Goal: Task Accomplishment & Management: Use online tool/utility

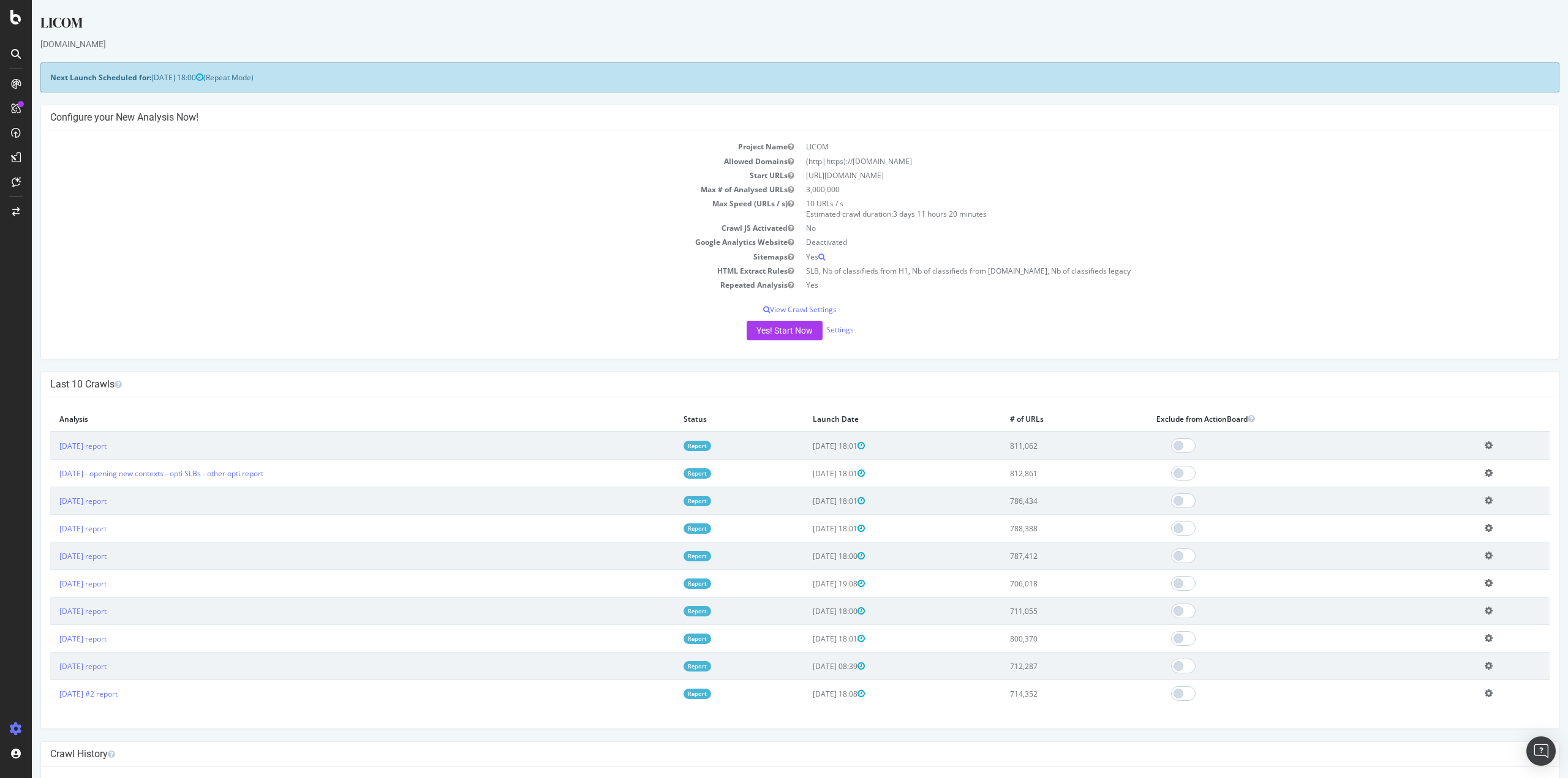
click at [711, 474] on link "Report" at bounding box center [697, 474] width 28 height 11
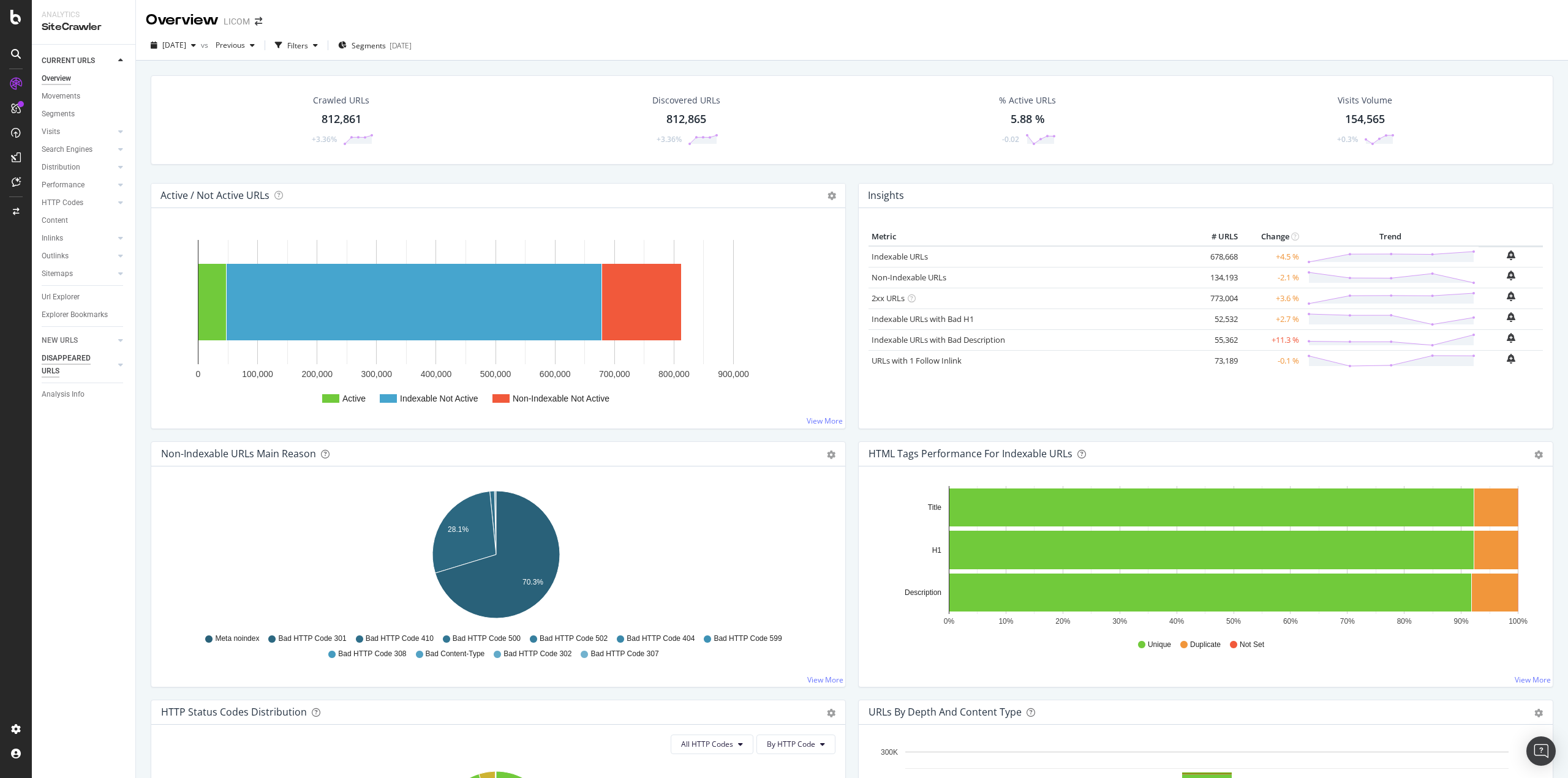
drag, startPoint x: 55, startPoint y: 298, endPoint x: 101, endPoint y: 369, distance: 84.6
click at [55, 298] on div "Url Explorer" at bounding box center [60, 297] width 38 height 13
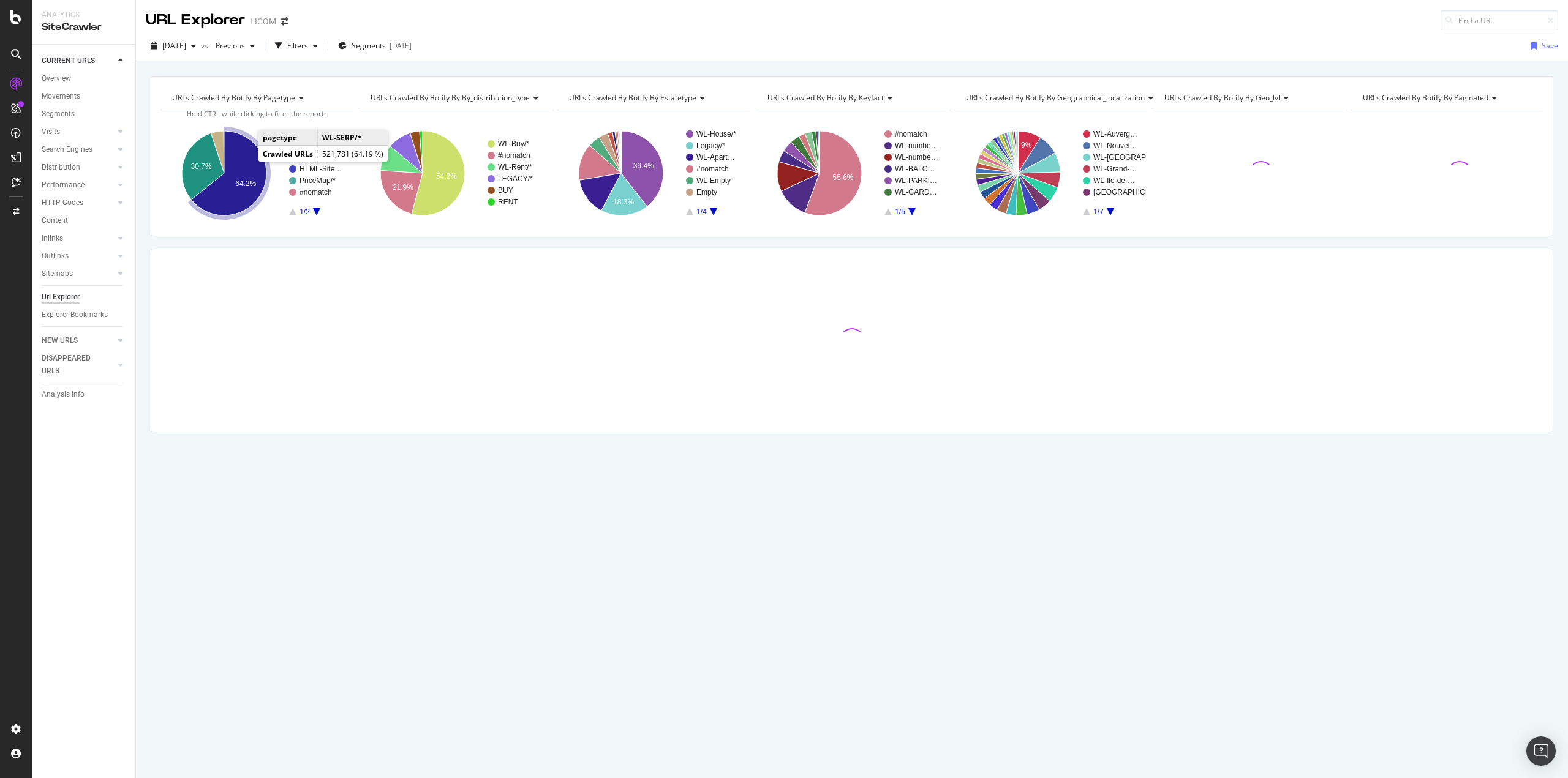
click at [246, 168] on icon "A chart." at bounding box center [229, 173] width 75 height 84
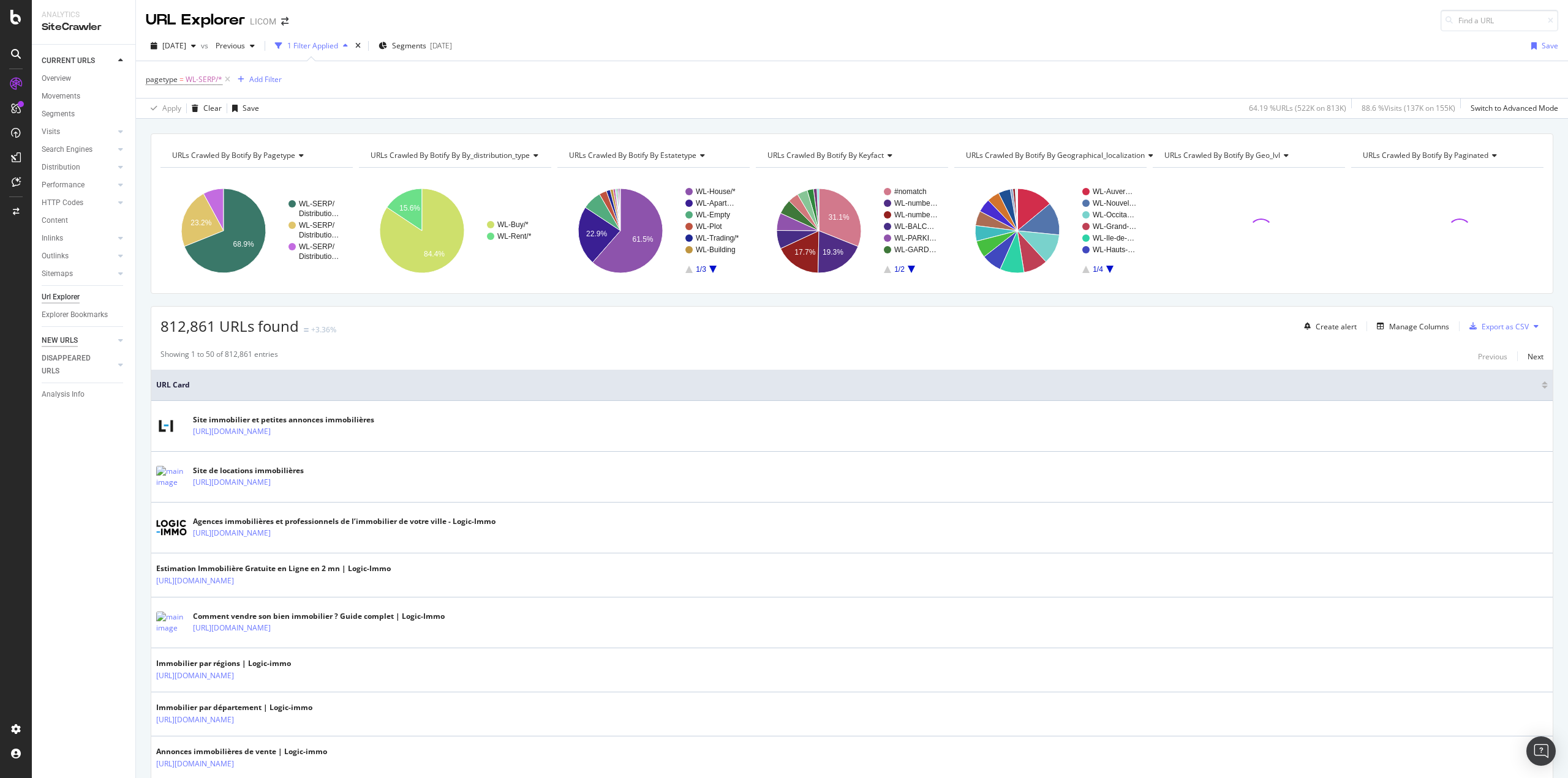
click at [75, 337] on div "NEW URLS" at bounding box center [59, 340] width 36 height 13
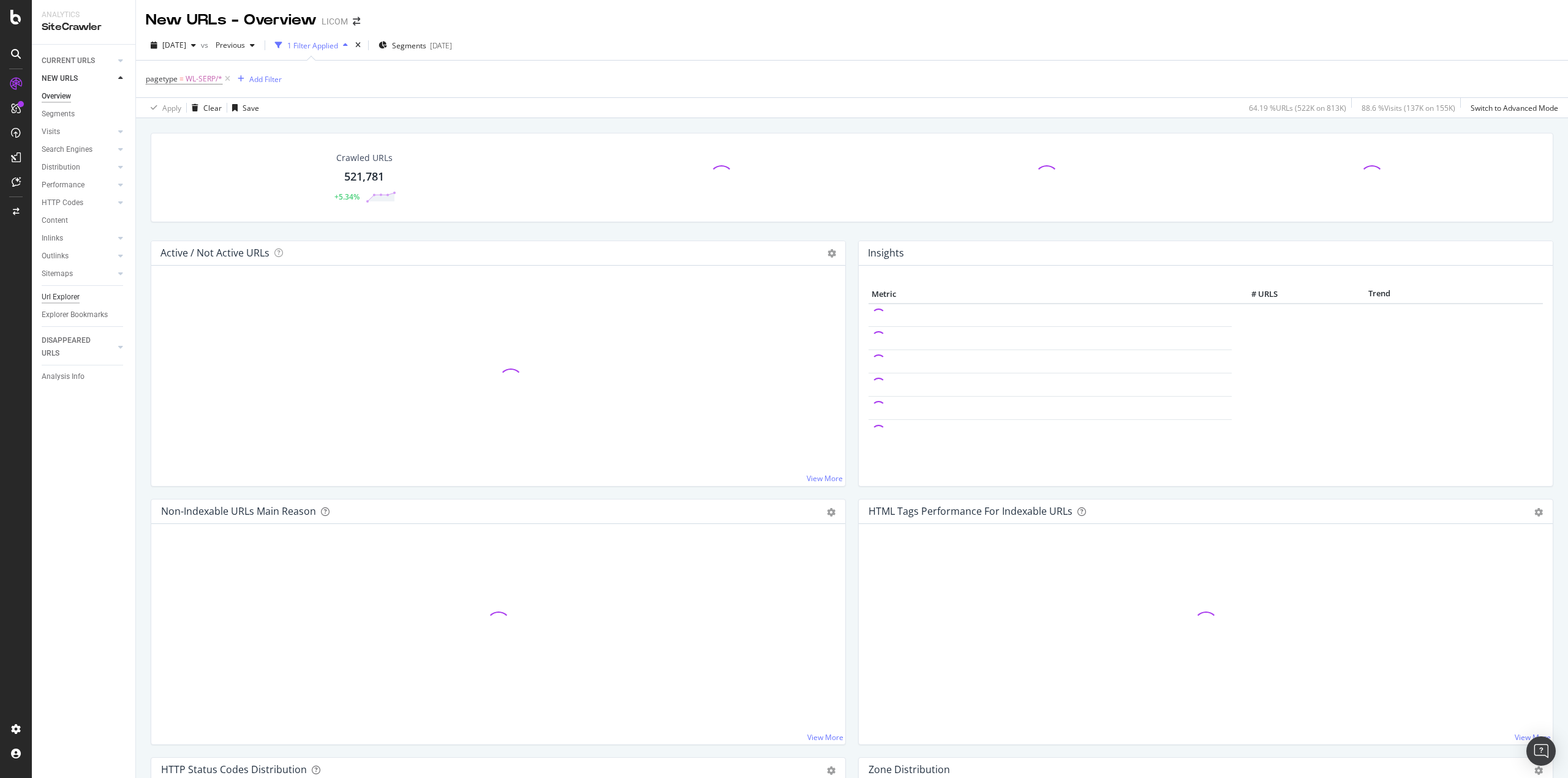
click at [63, 297] on div "Url Explorer" at bounding box center [60, 297] width 38 height 13
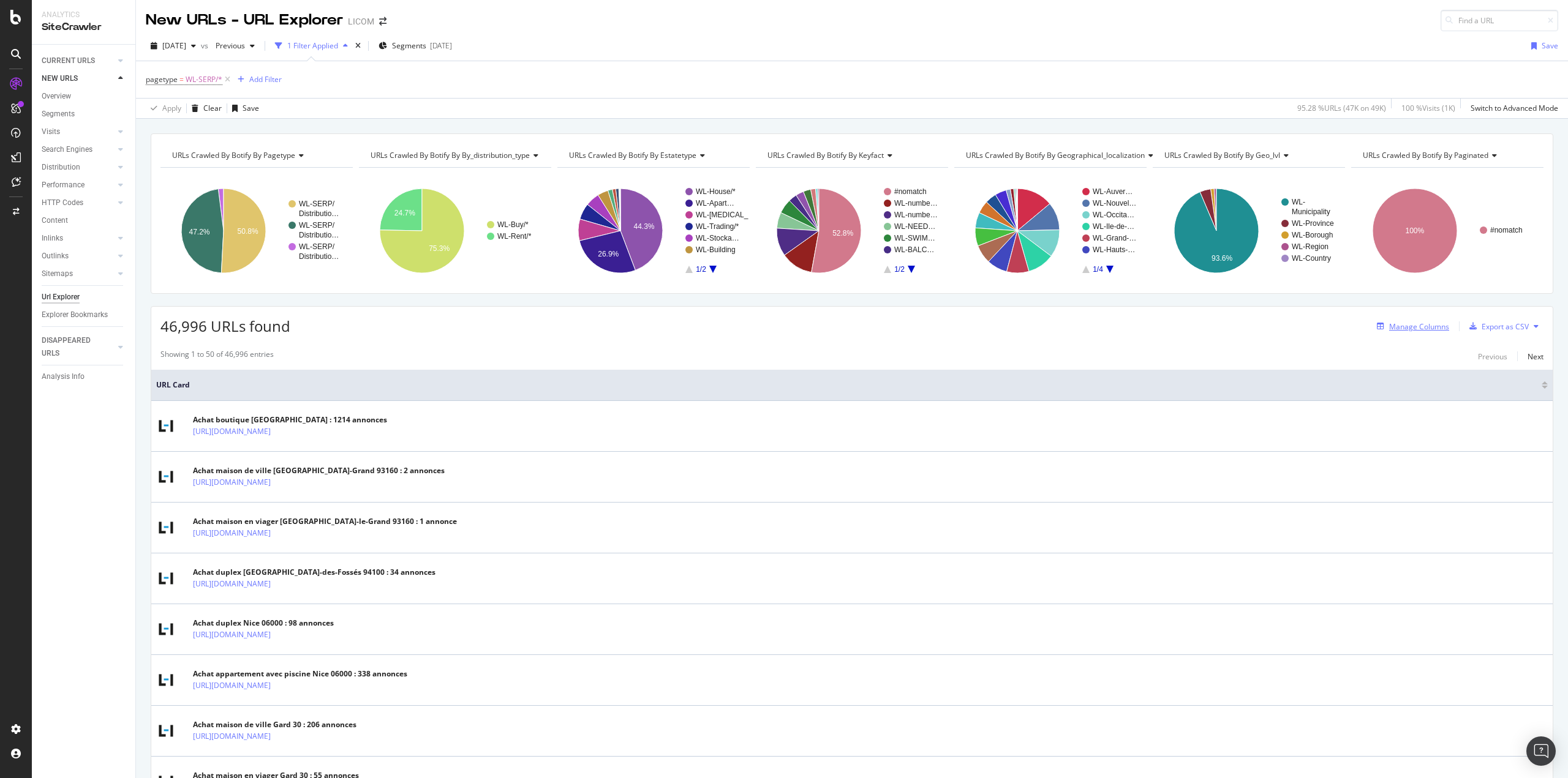
click at [1418, 321] on div "Manage Columns" at bounding box center [1419, 327] width 60 height 11
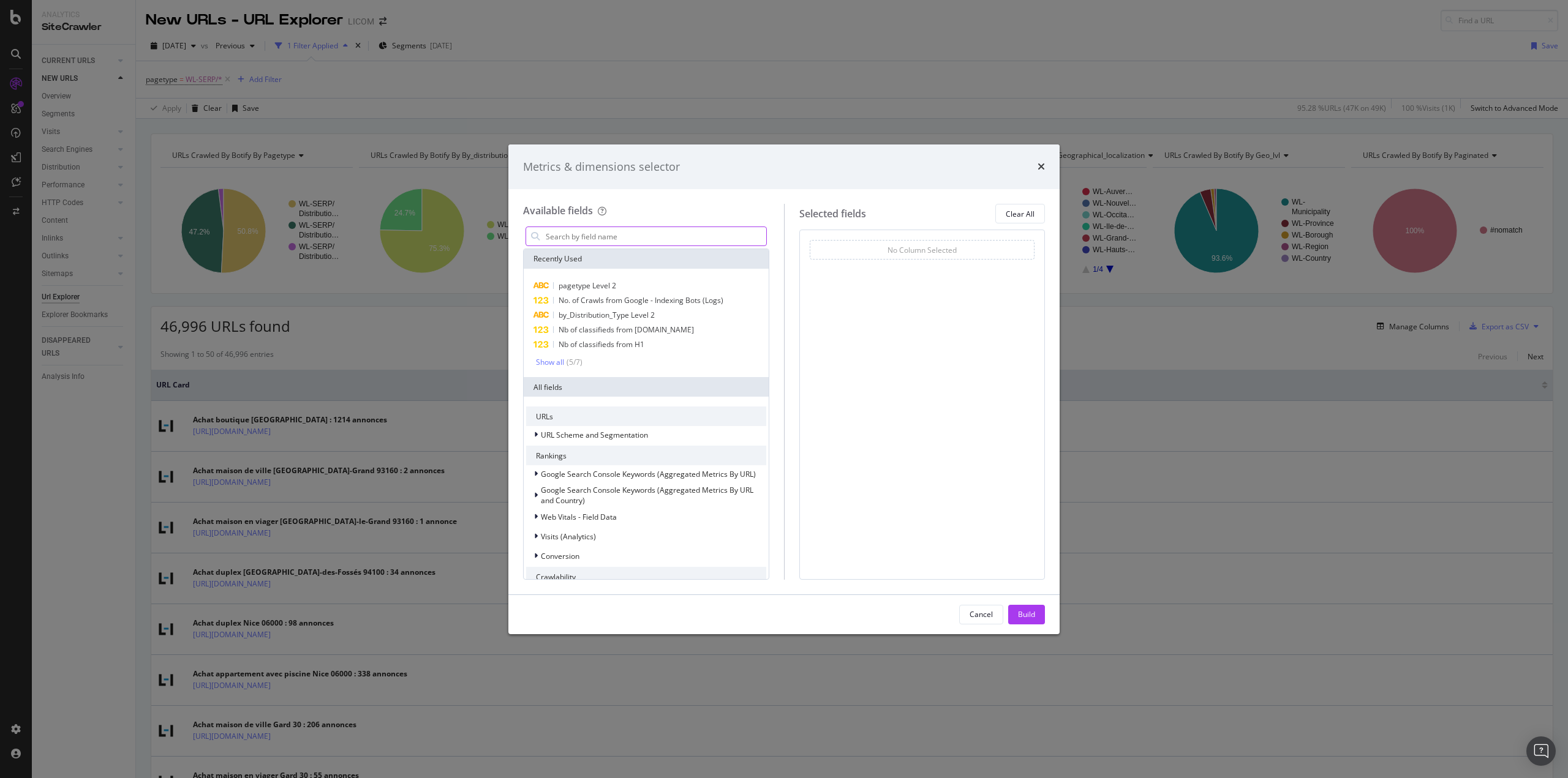
click at [702, 236] on input "modal" at bounding box center [655, 236] width 222 height 18
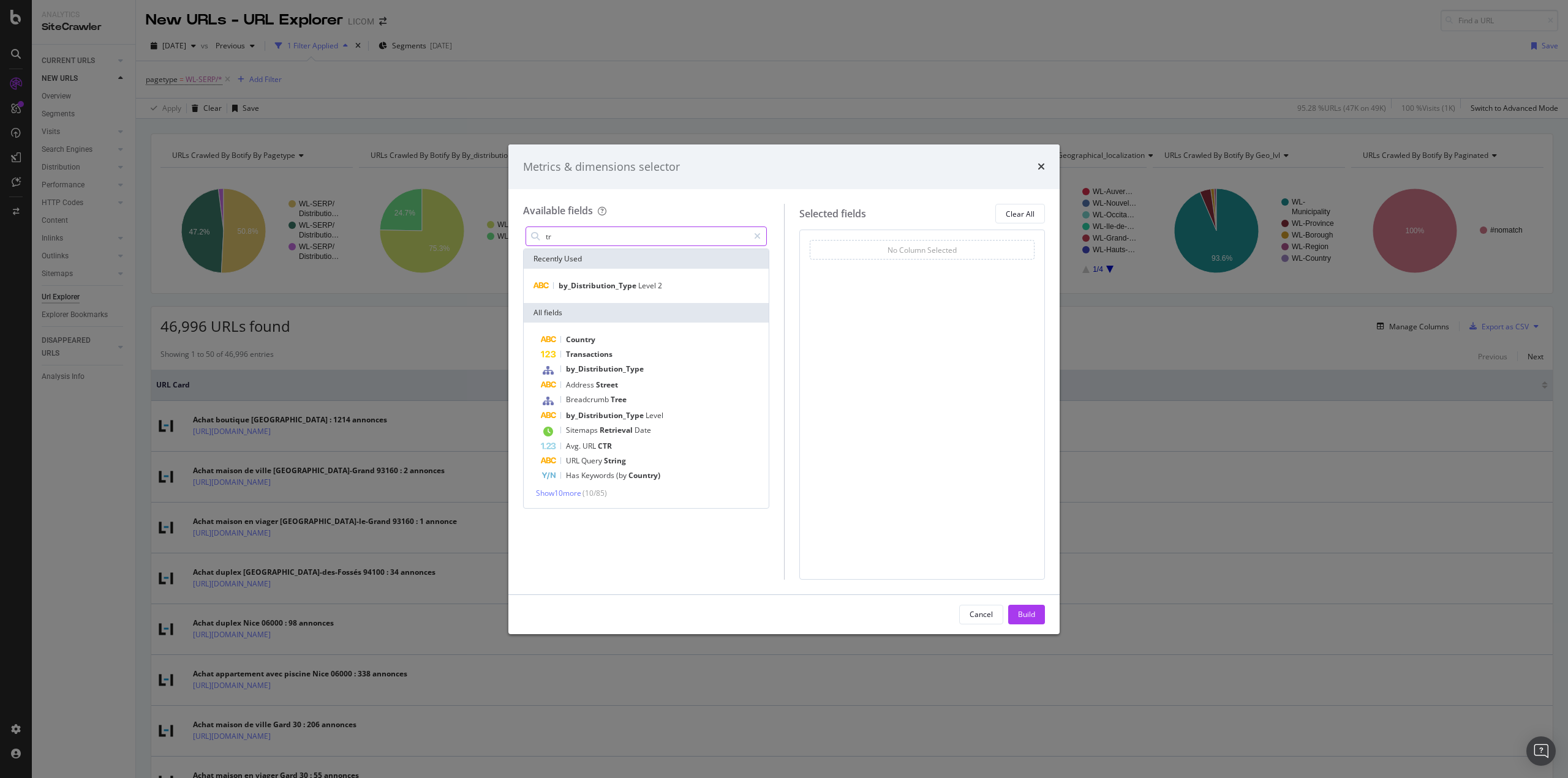
type input "t"
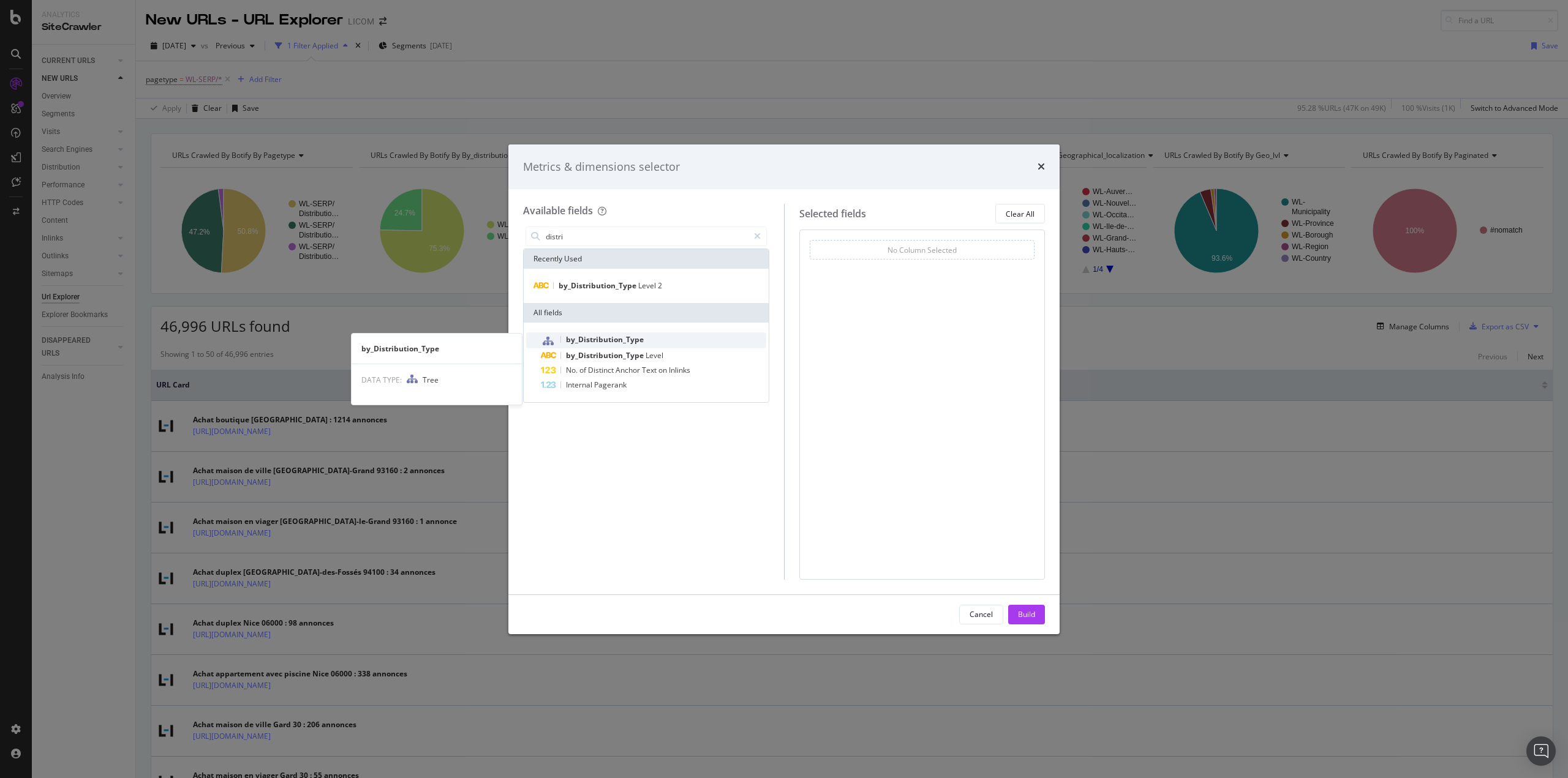
type input "distri"
click at [667, 337] on div "by_Distribution_Type" at bounding box center [654, 340] width 225 height 16
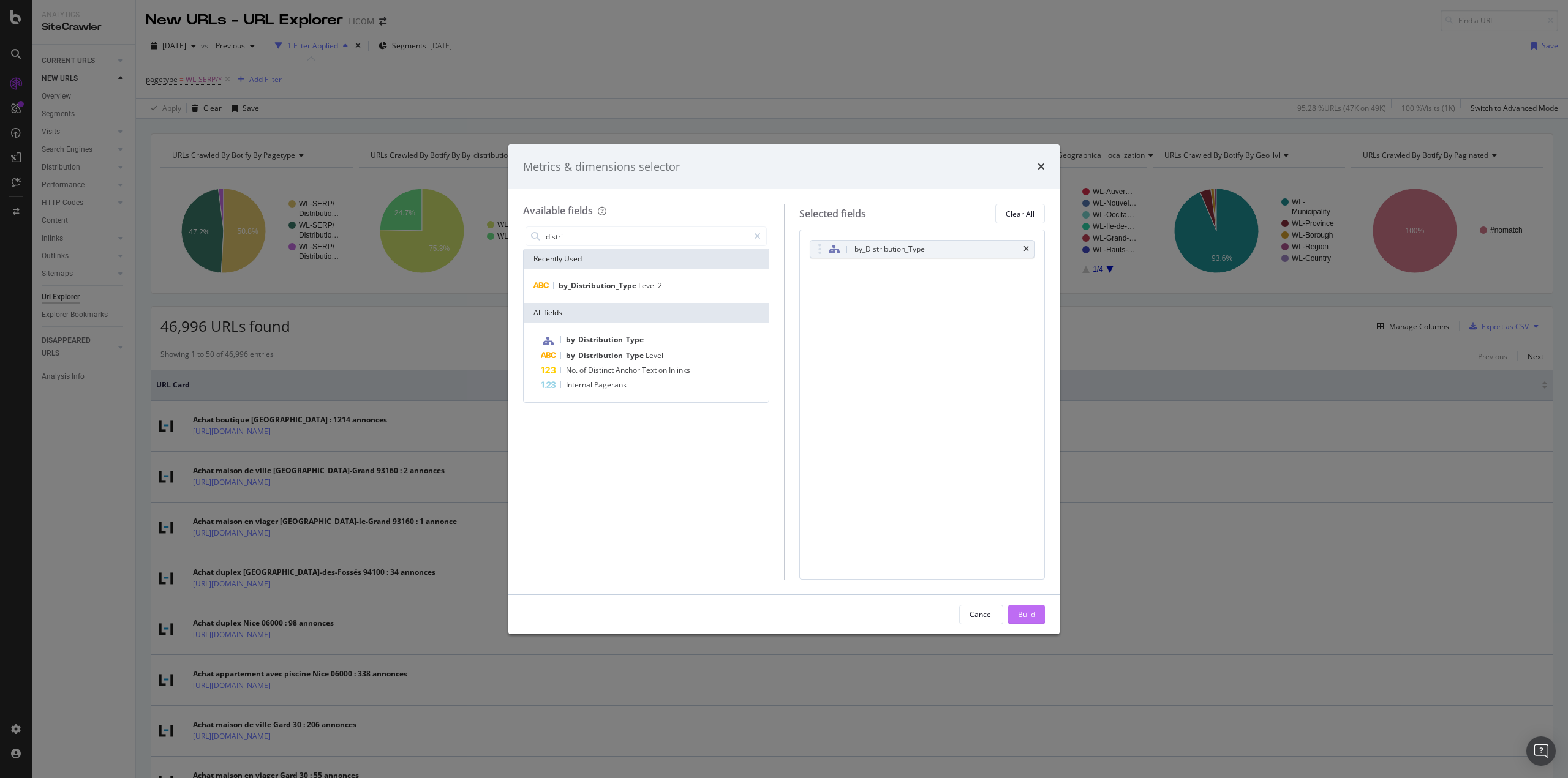
click at [1029, 618] on div "Build" at bounding box center [1026, 614] width 17 height 11
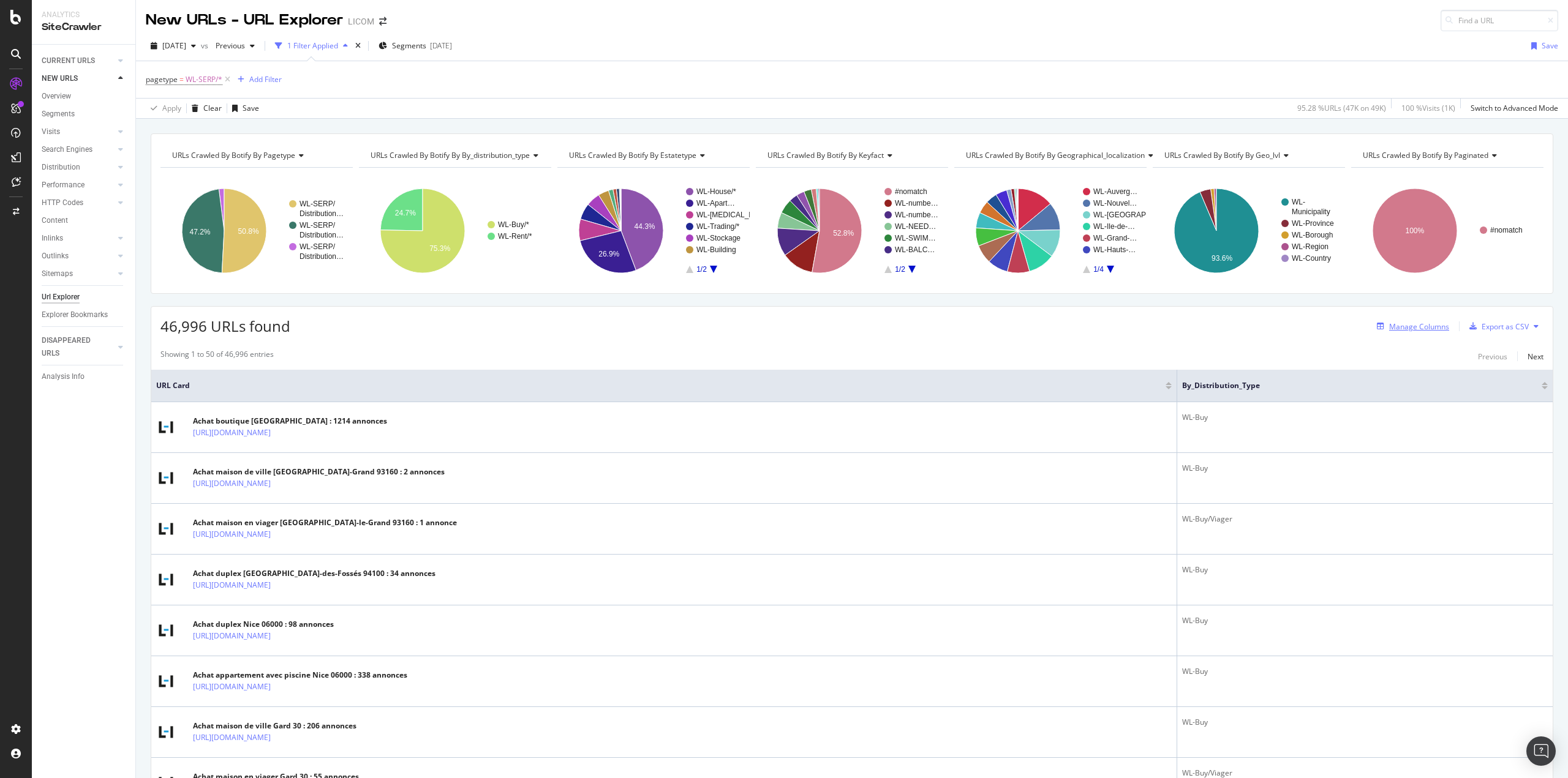
click at [1411, 329] on div "Manage Columns" at bounding box center [1419, 327] width 60 height 11
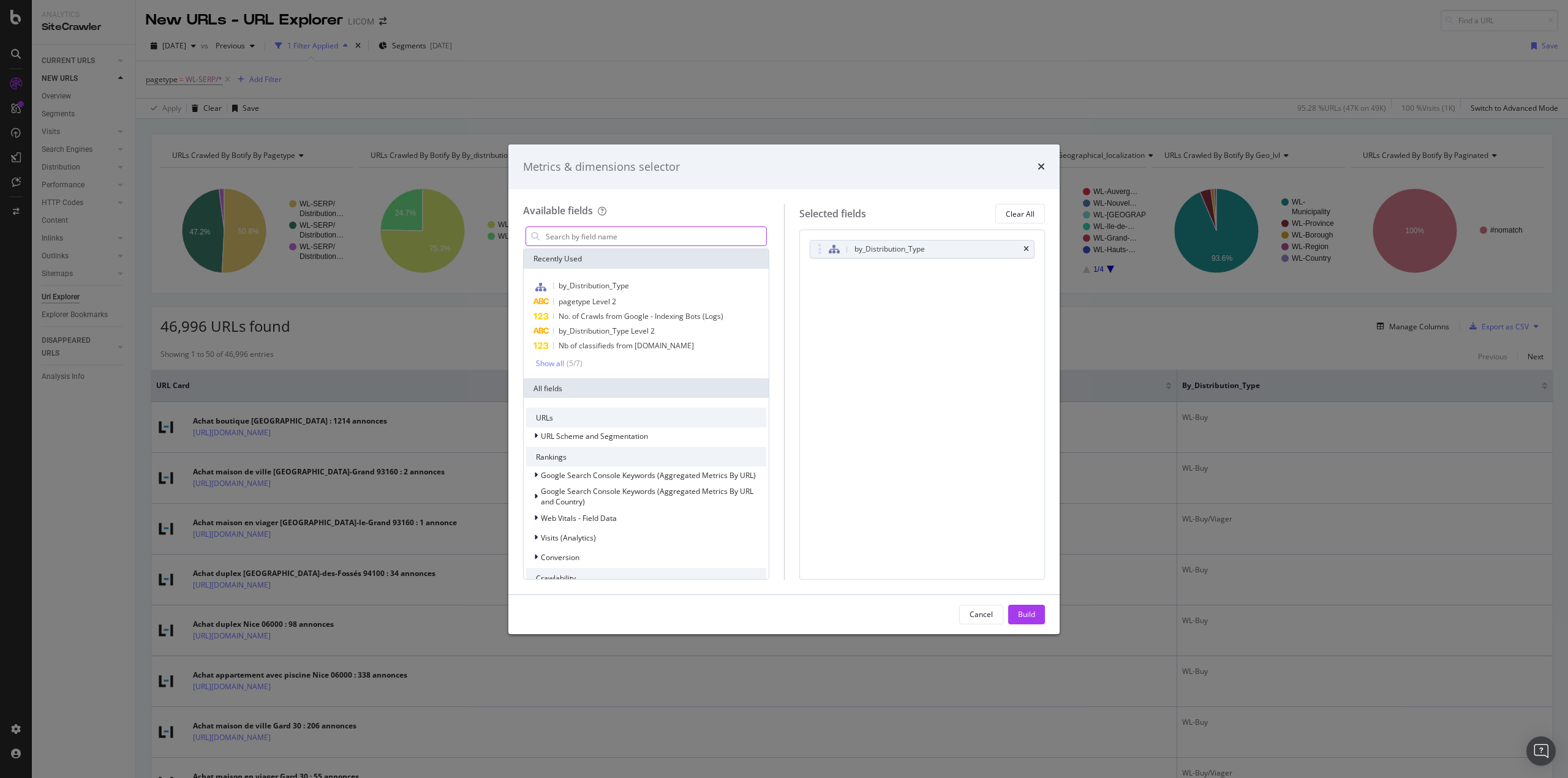
click at [675, 234] on input "modal" at bounding box center [655, 236] width 222 height 18
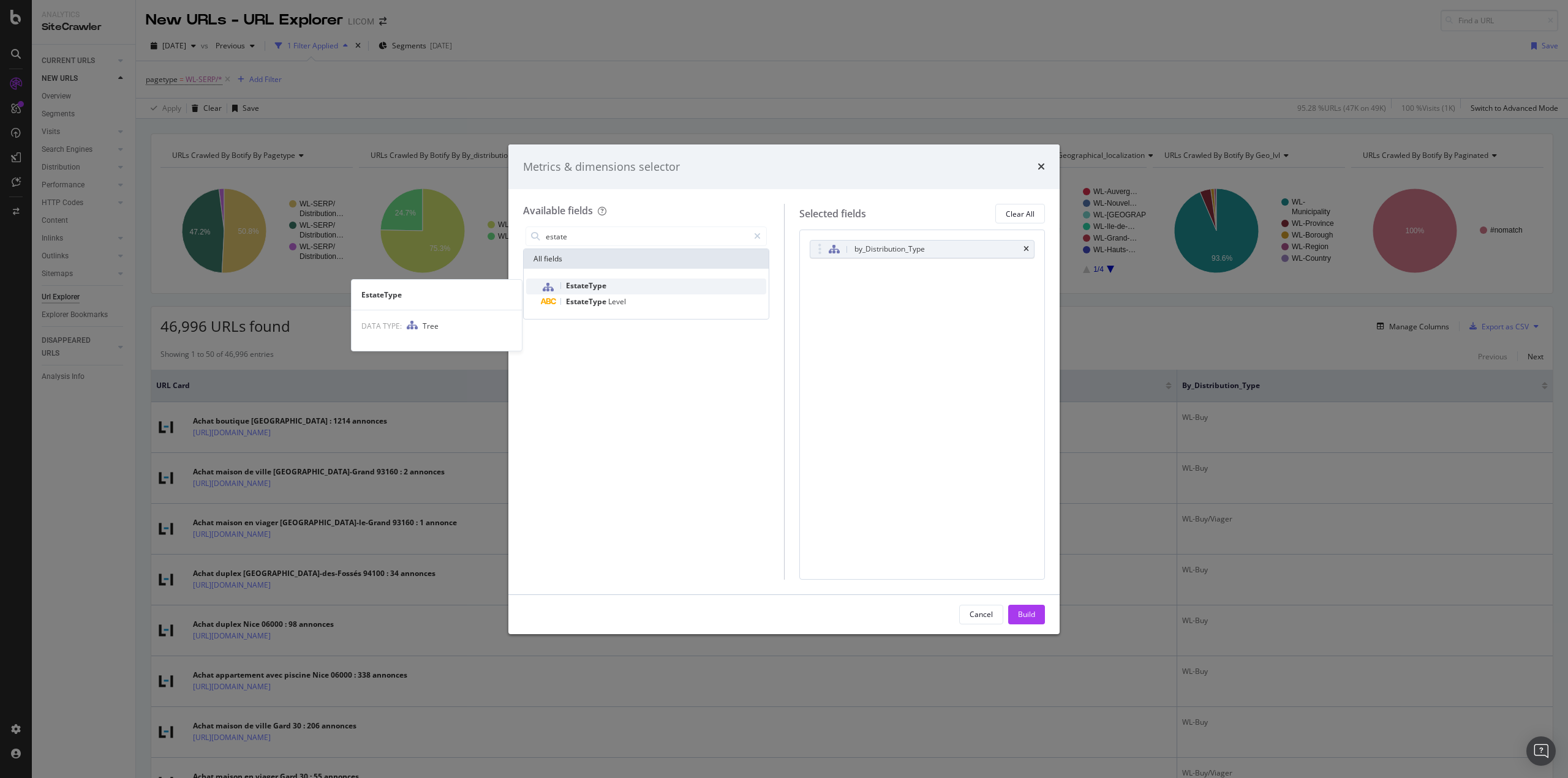
type input "estate"
click at [655, 285] on div "EstateType" at bounding box center [654, 286] width 225 height 16
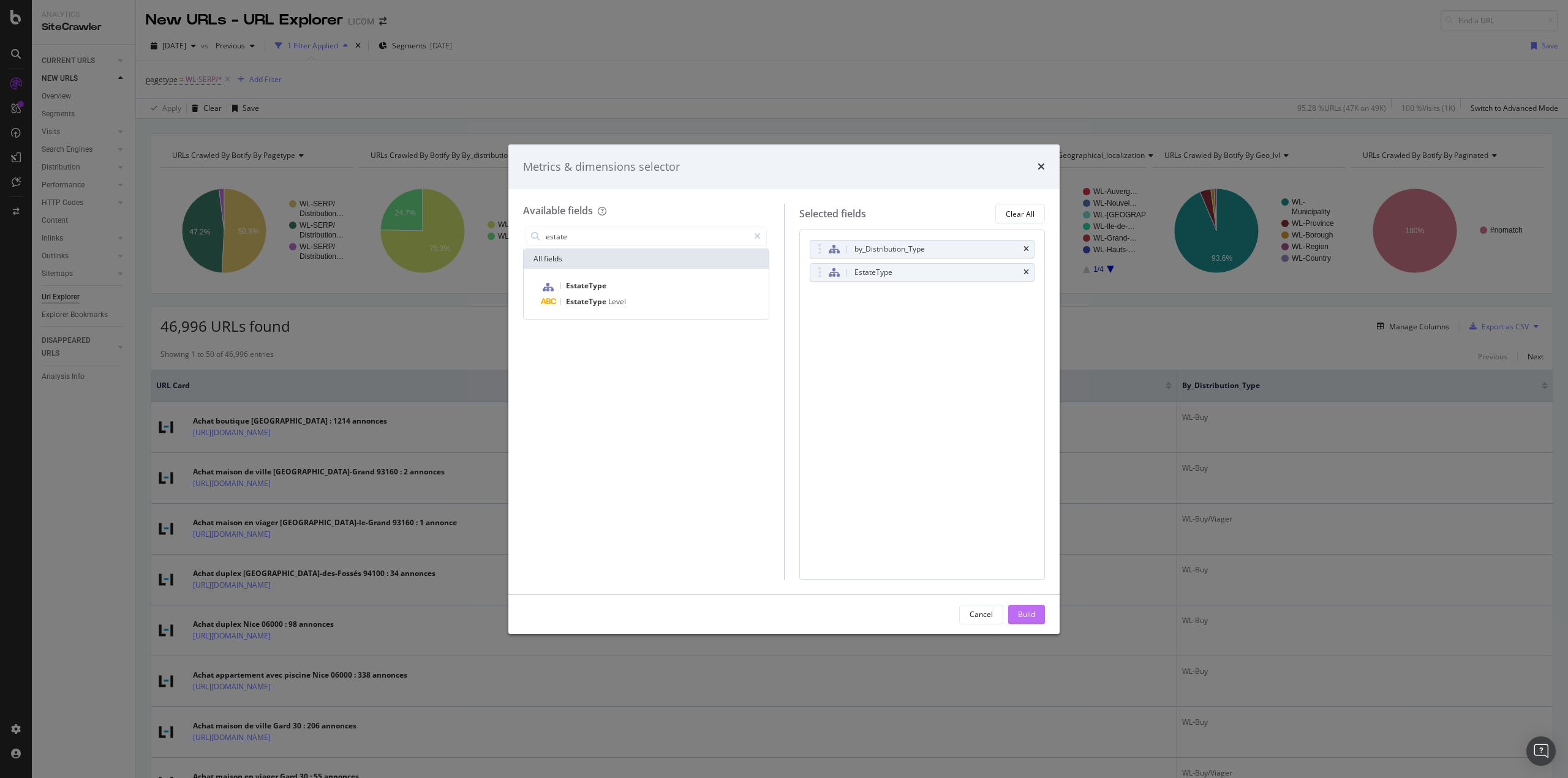
click at [1020, 617] on div "Build" at bounding box center [1026, 614] width 17 height 11
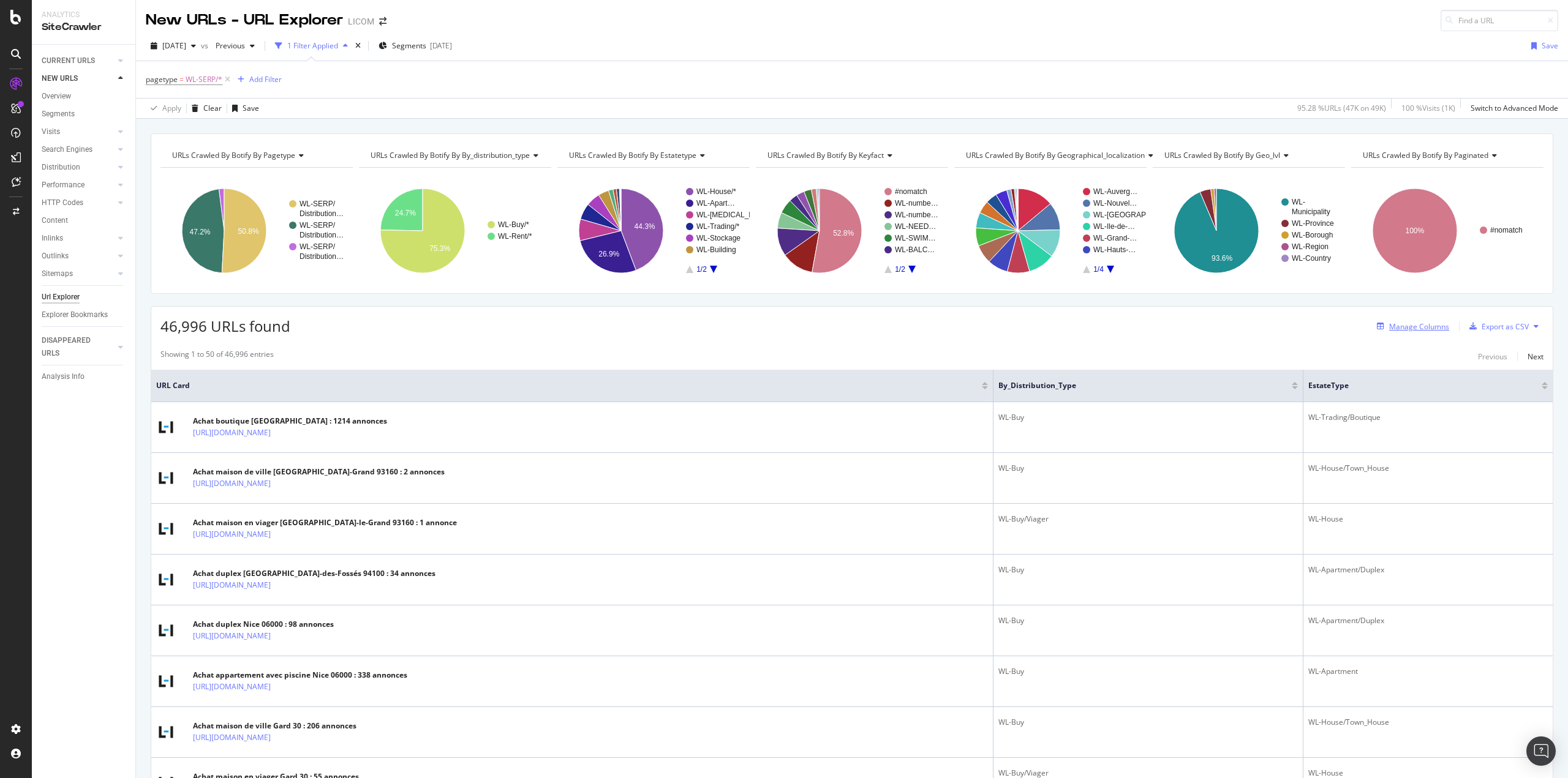
click at [1425, 327] on div "Manage Columns" at bounding box center [1419, 327] width 60 height 11
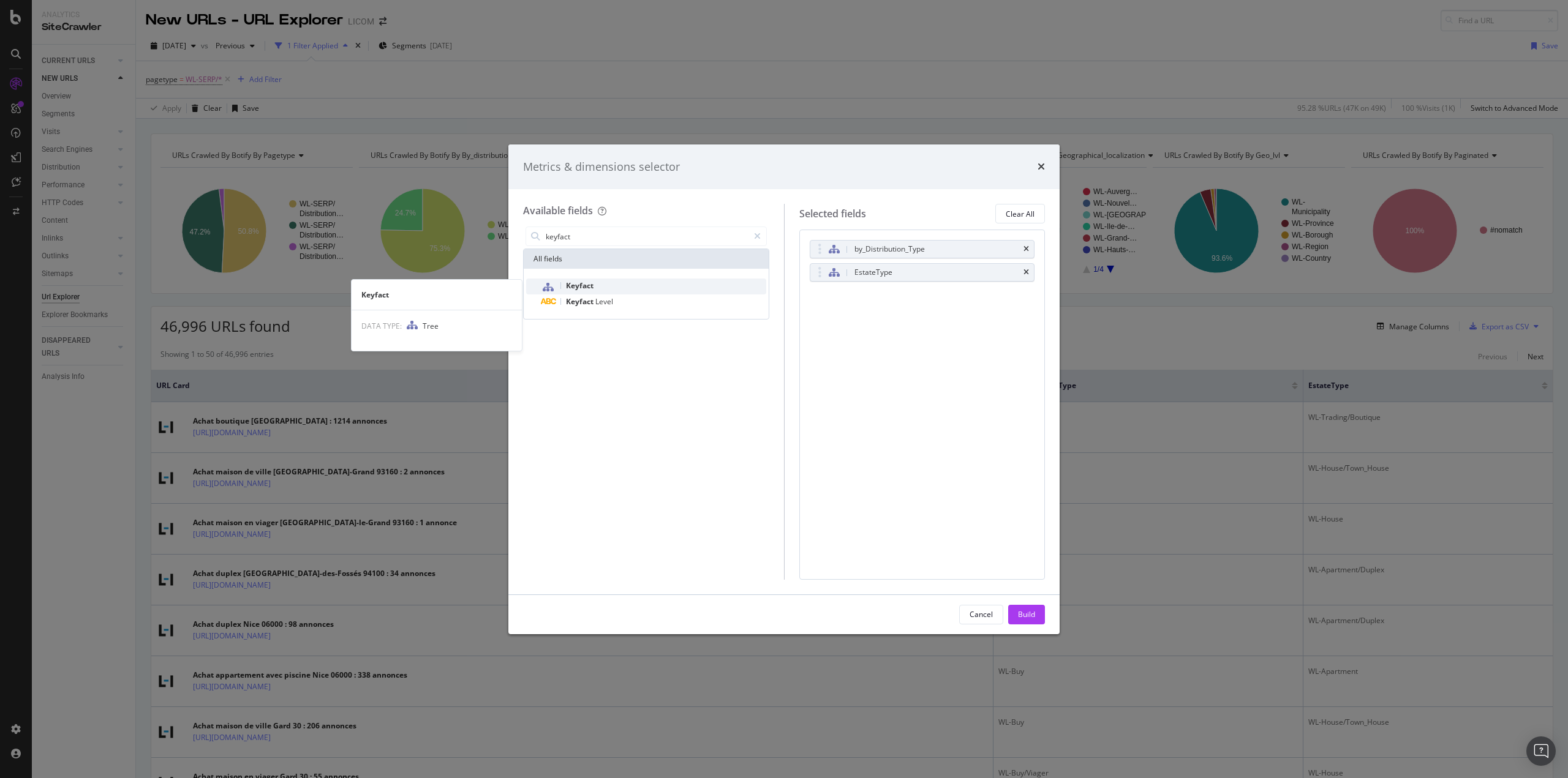
type input "keyfact"
click at [663, 287] on div "Keyfact" at bounding box center [654, 286] width 225 height 16
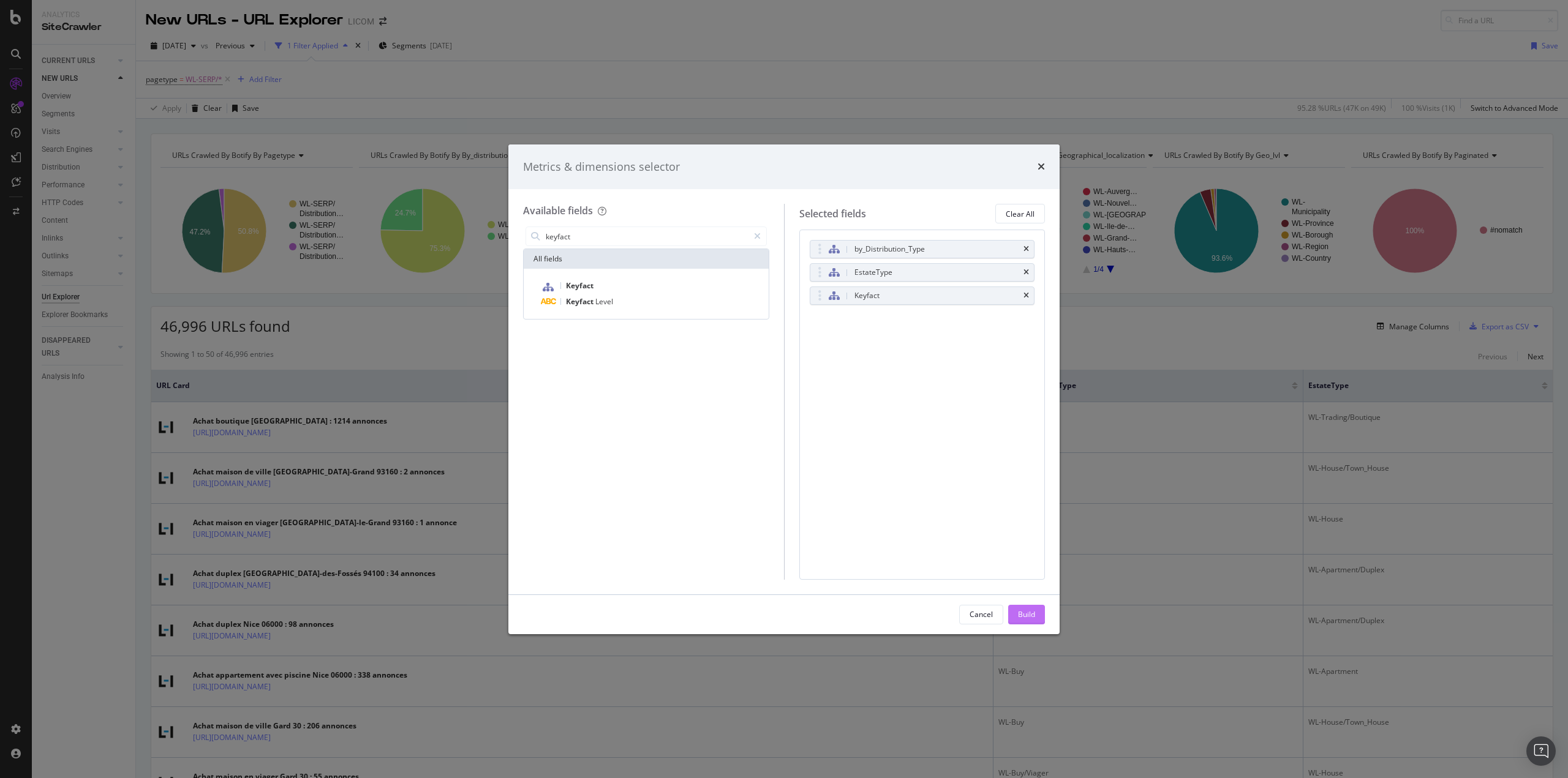
click at [1020, 616] on div "Build" at bounding box center [1026, 614] width 17 height 11
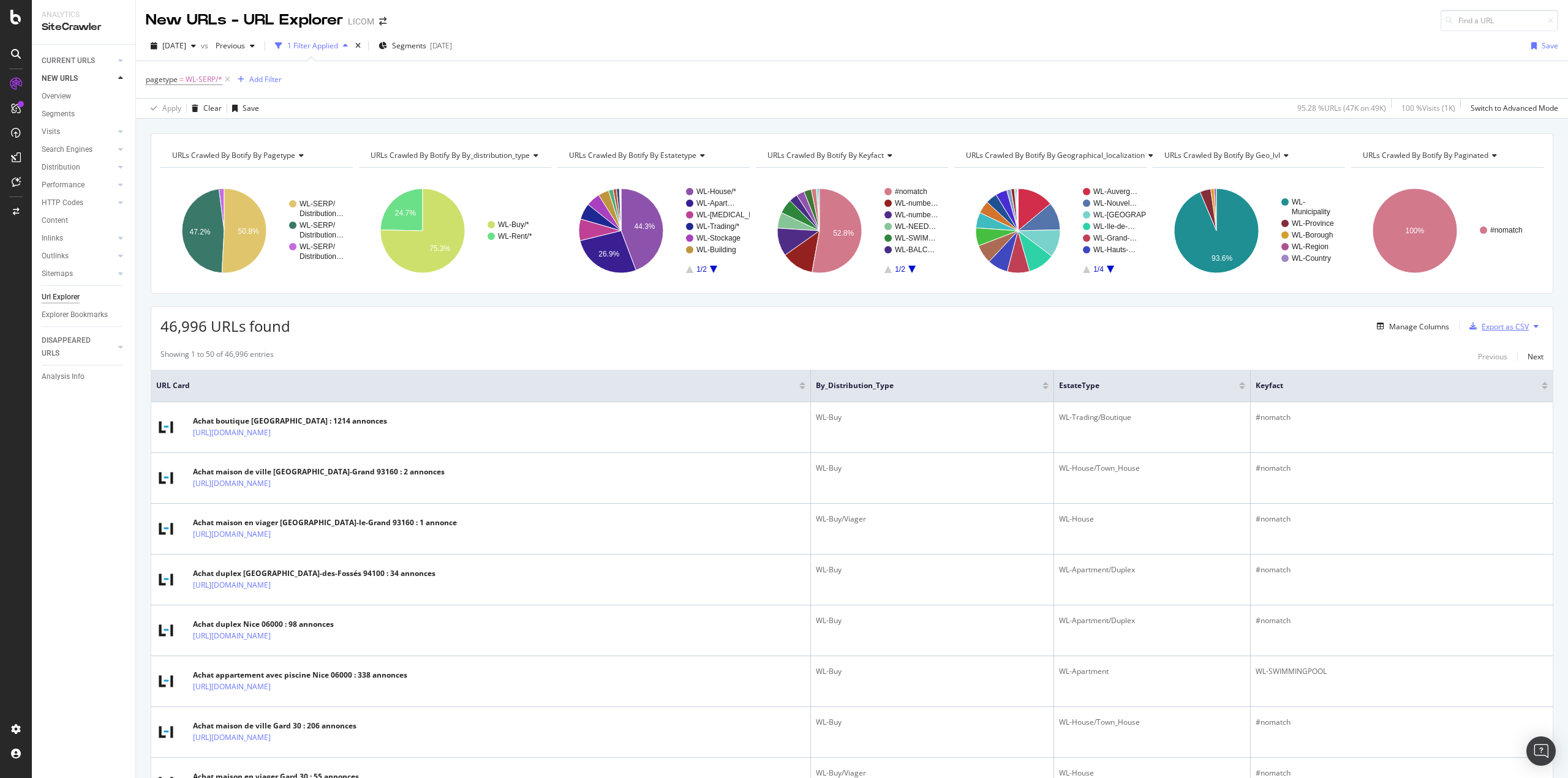
click at [1499, 329] on div "Export as CSV" at bounding box center [1505, 327] width 47 height 11
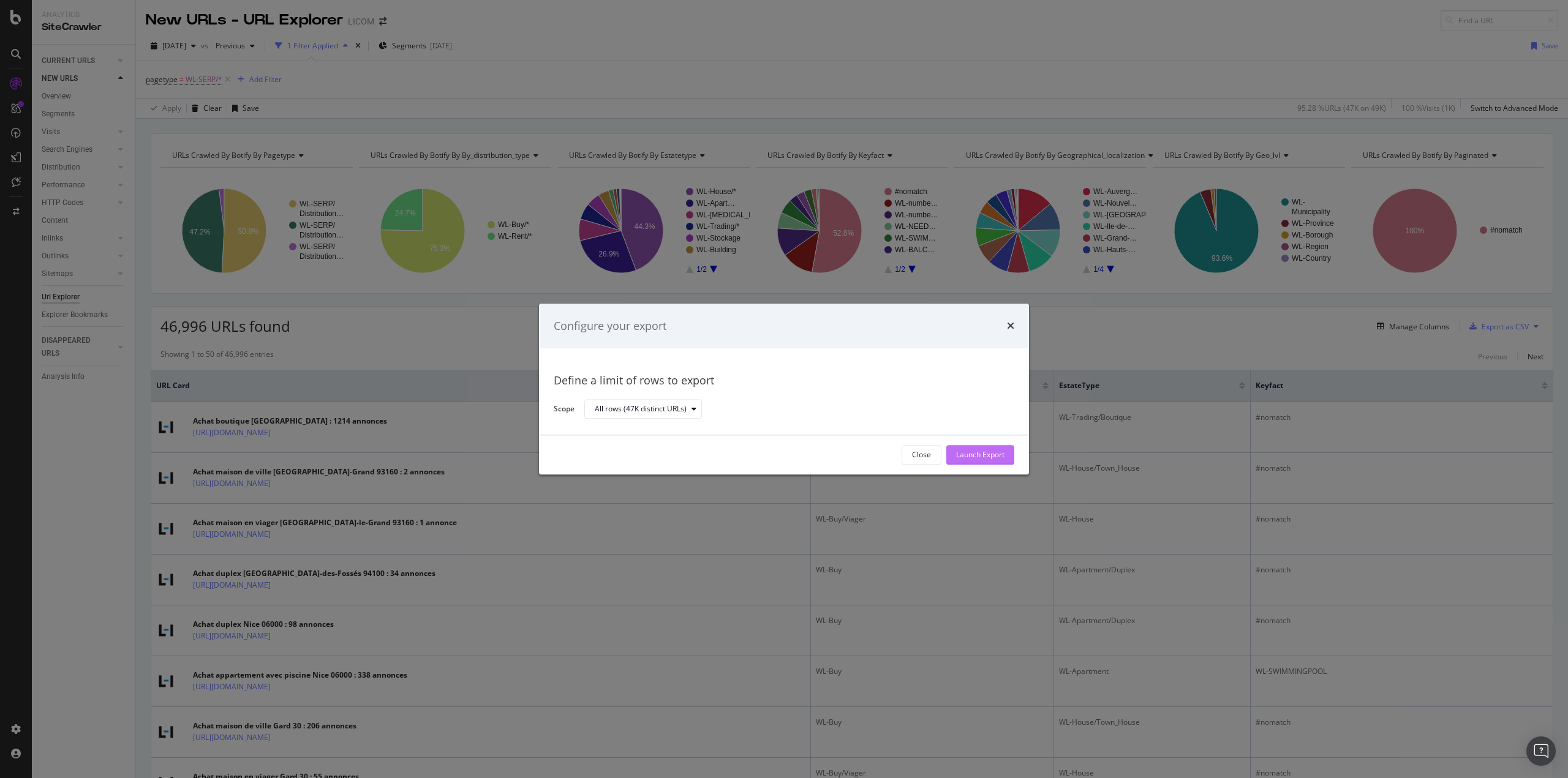
click at [1000, 458] on div "Launch Export" at bounding box center [980, 455] width 48 height 11
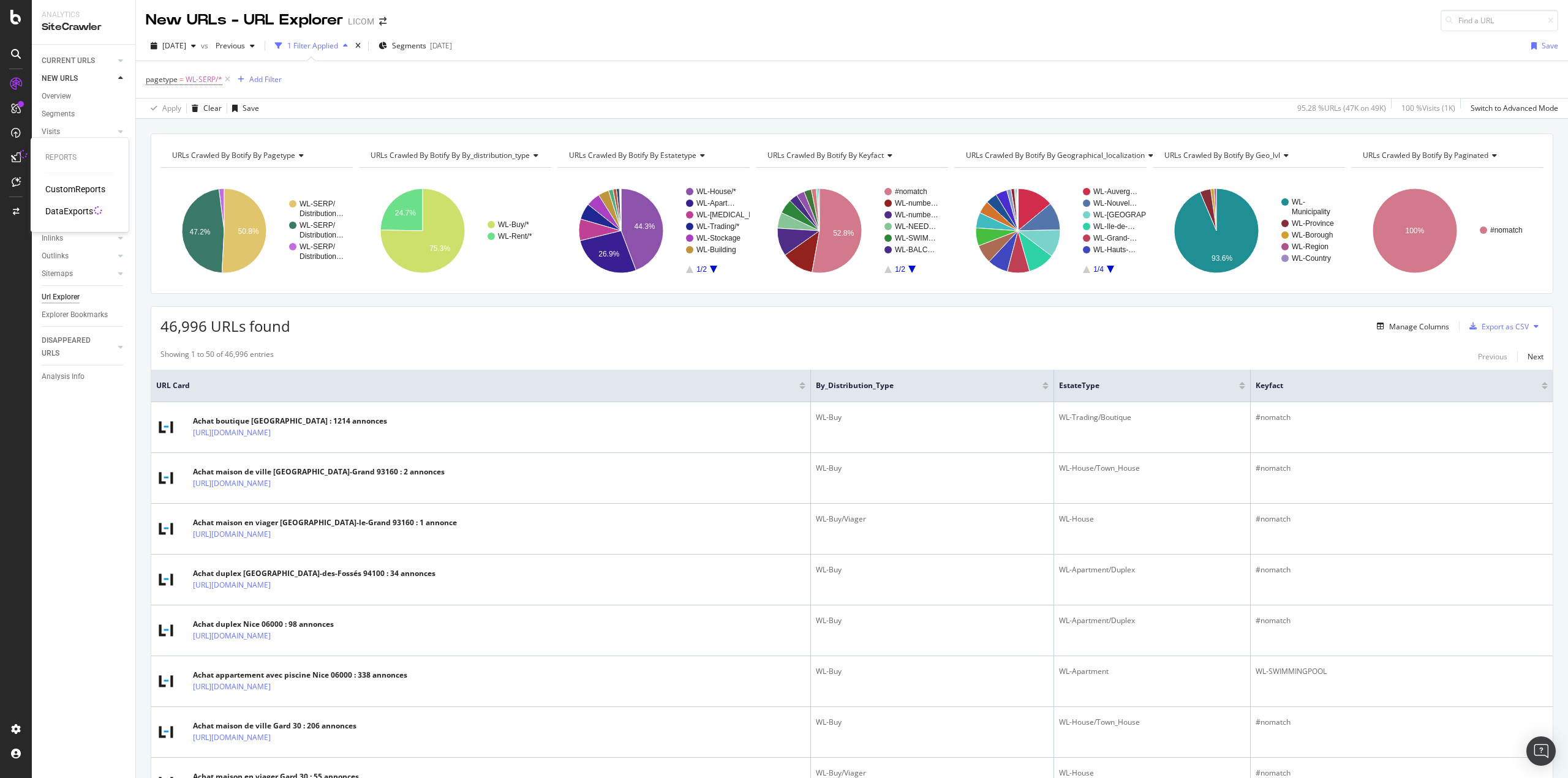
click at [66, 207] on div "DataExports" at bounding box center [69, 211] width 47 height 12
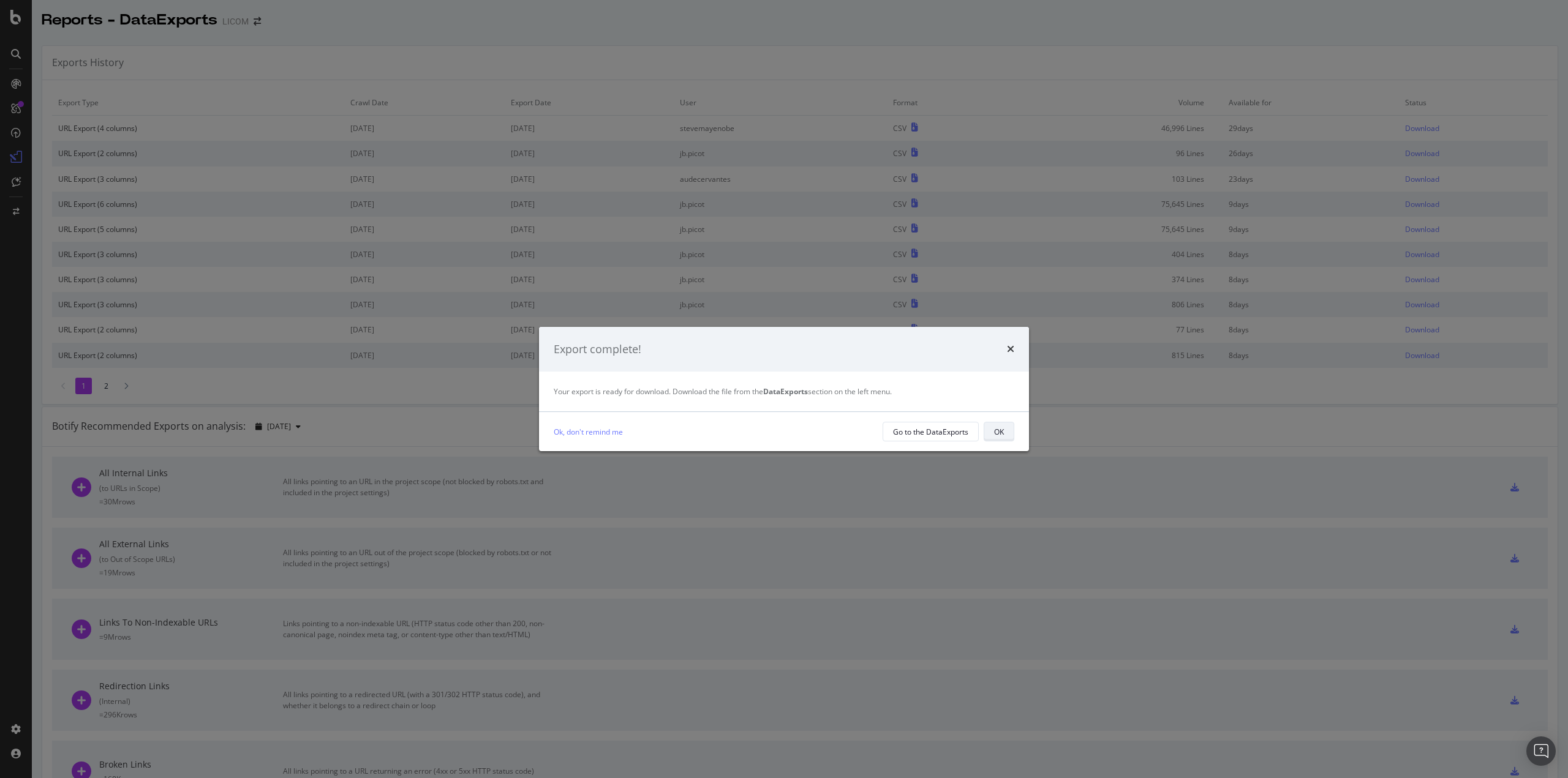
click at [1002, 435] on div "OK" at bounding box center [999, 432] width 10 height 11
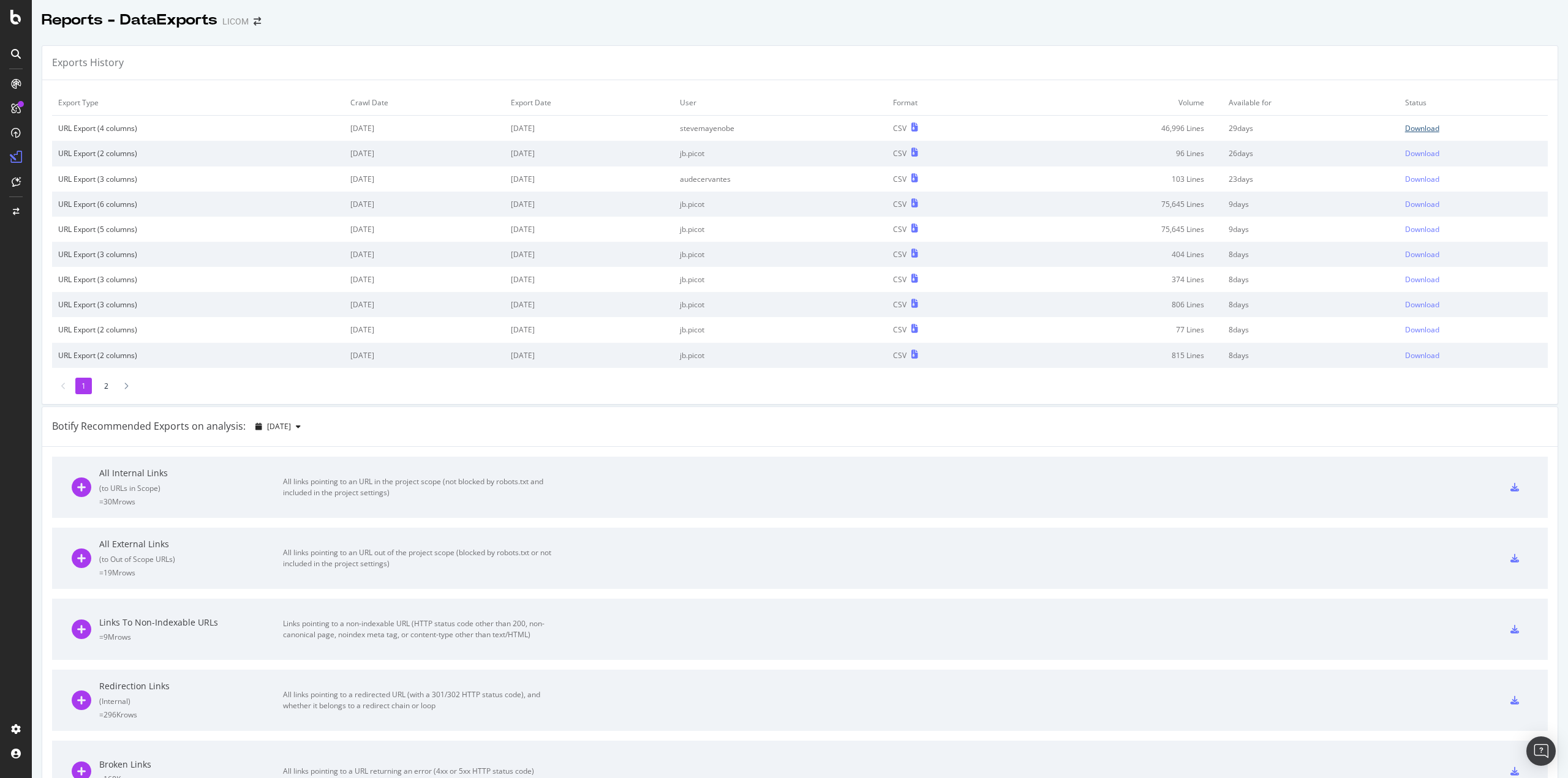
click at [1409, 130] on div "Download" at bounding box center [1422, 129] width 34 height 11
click at [78, 132] on div "SiteCrawler" at bounding box center [67, 138] width 44 height 12
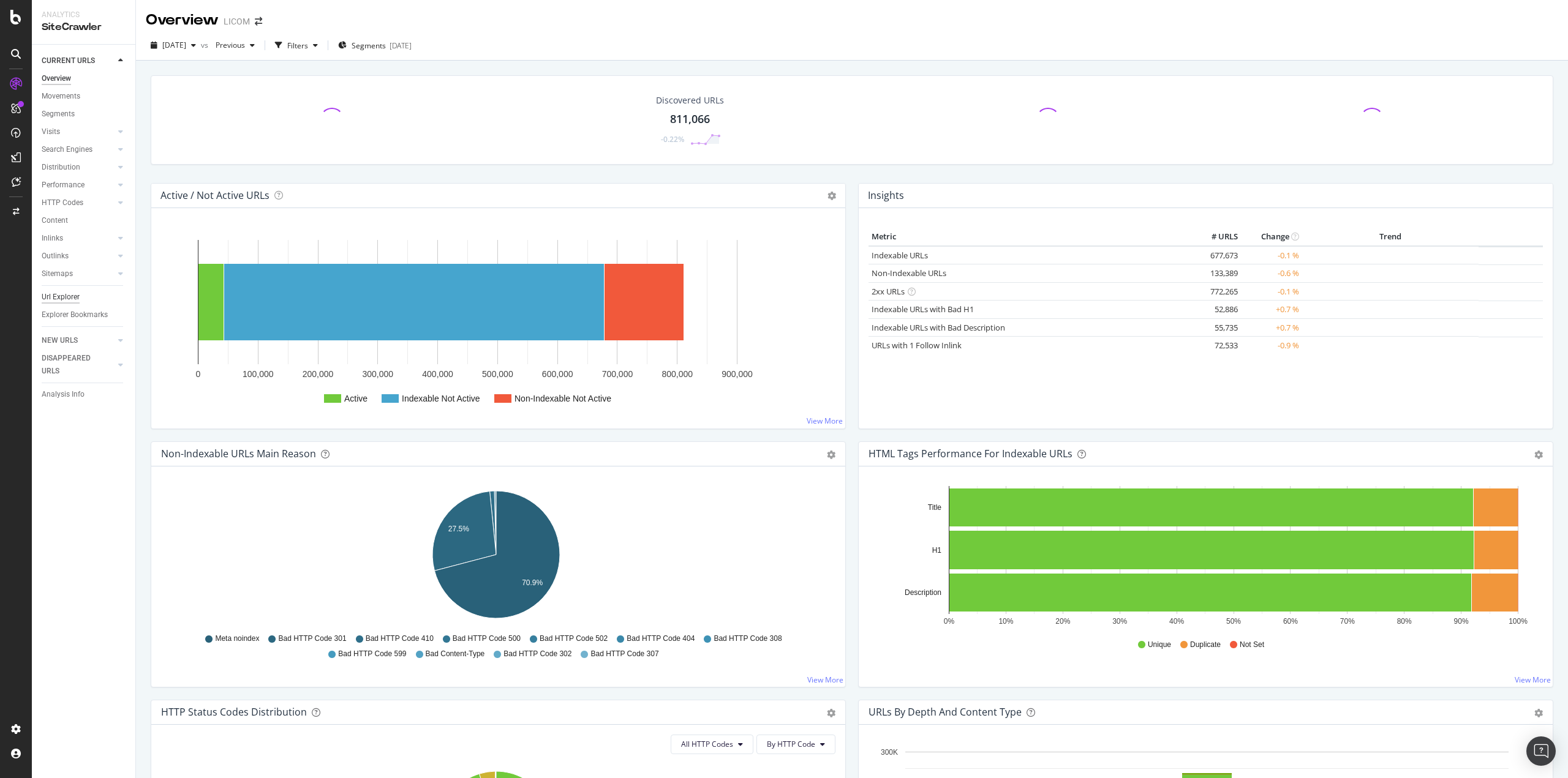
click at [66, 298] on div "Url Explorer" at bounding box center [60, 297] width 38 height 13
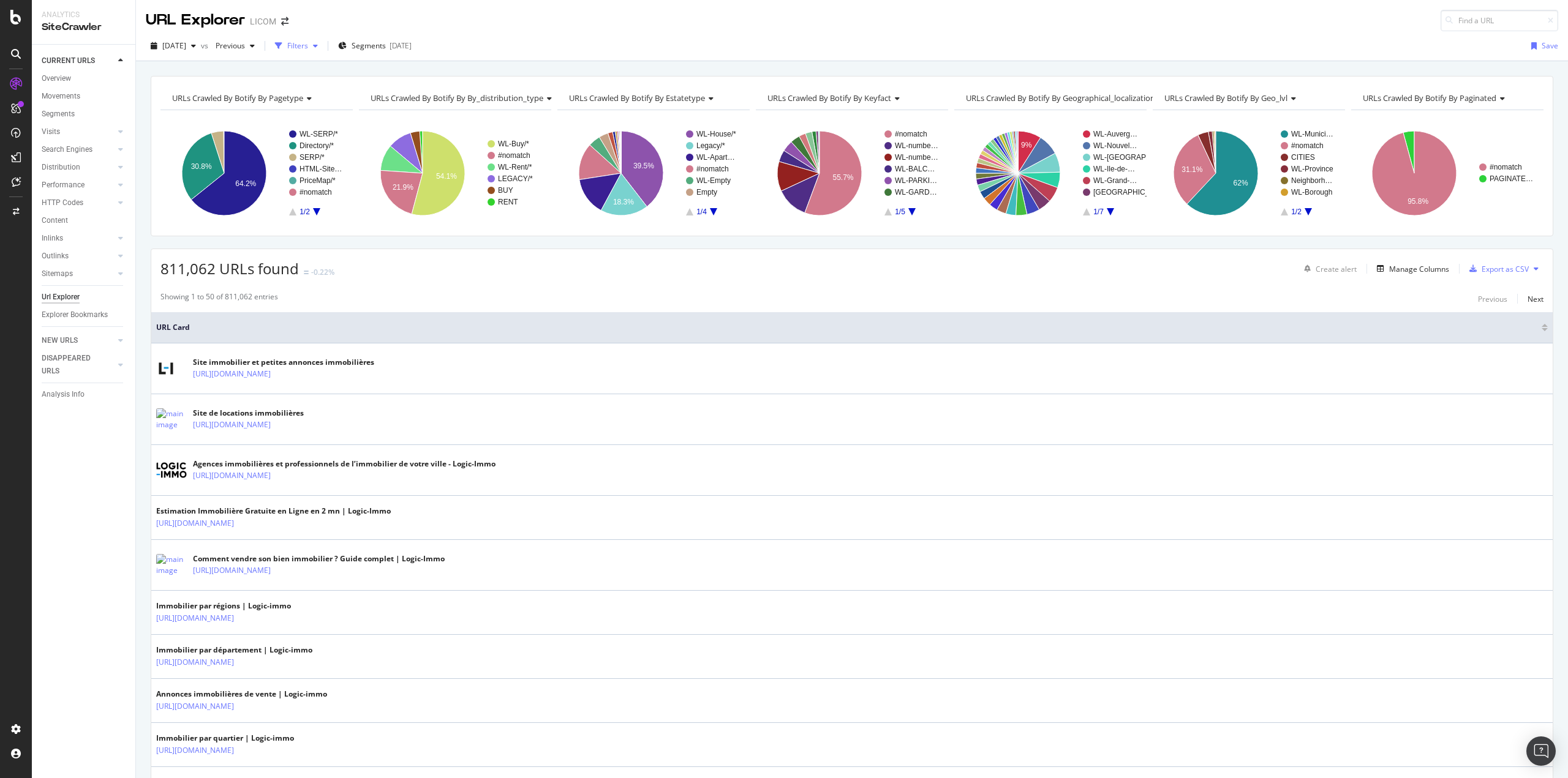
click at [308, 44] on div "Filters" at bounding box center [297, 46] width 21 height 11
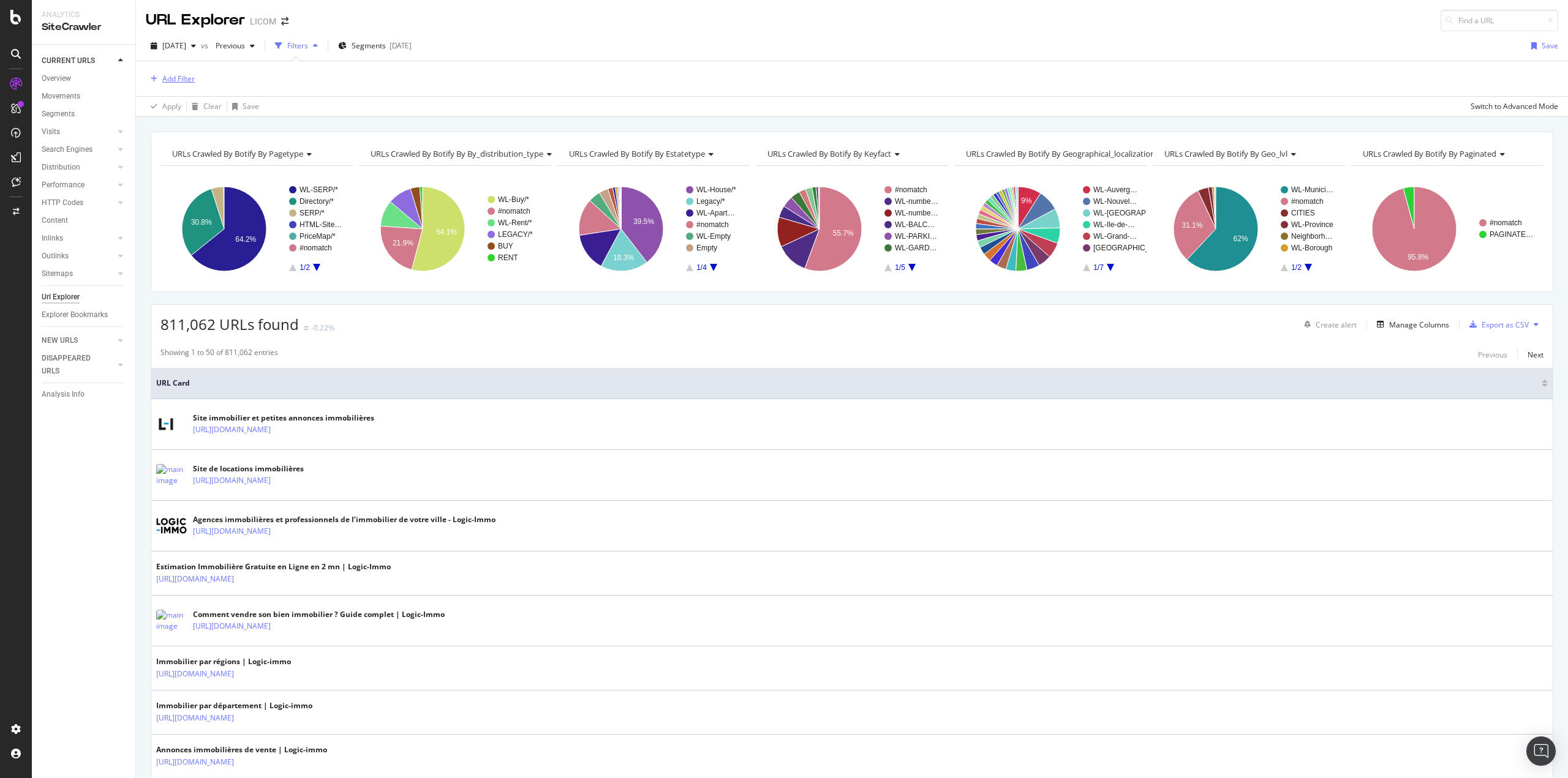
click at [190, 82] on div "Add Filter" at bounding box center [178, 79] width 32 height 11
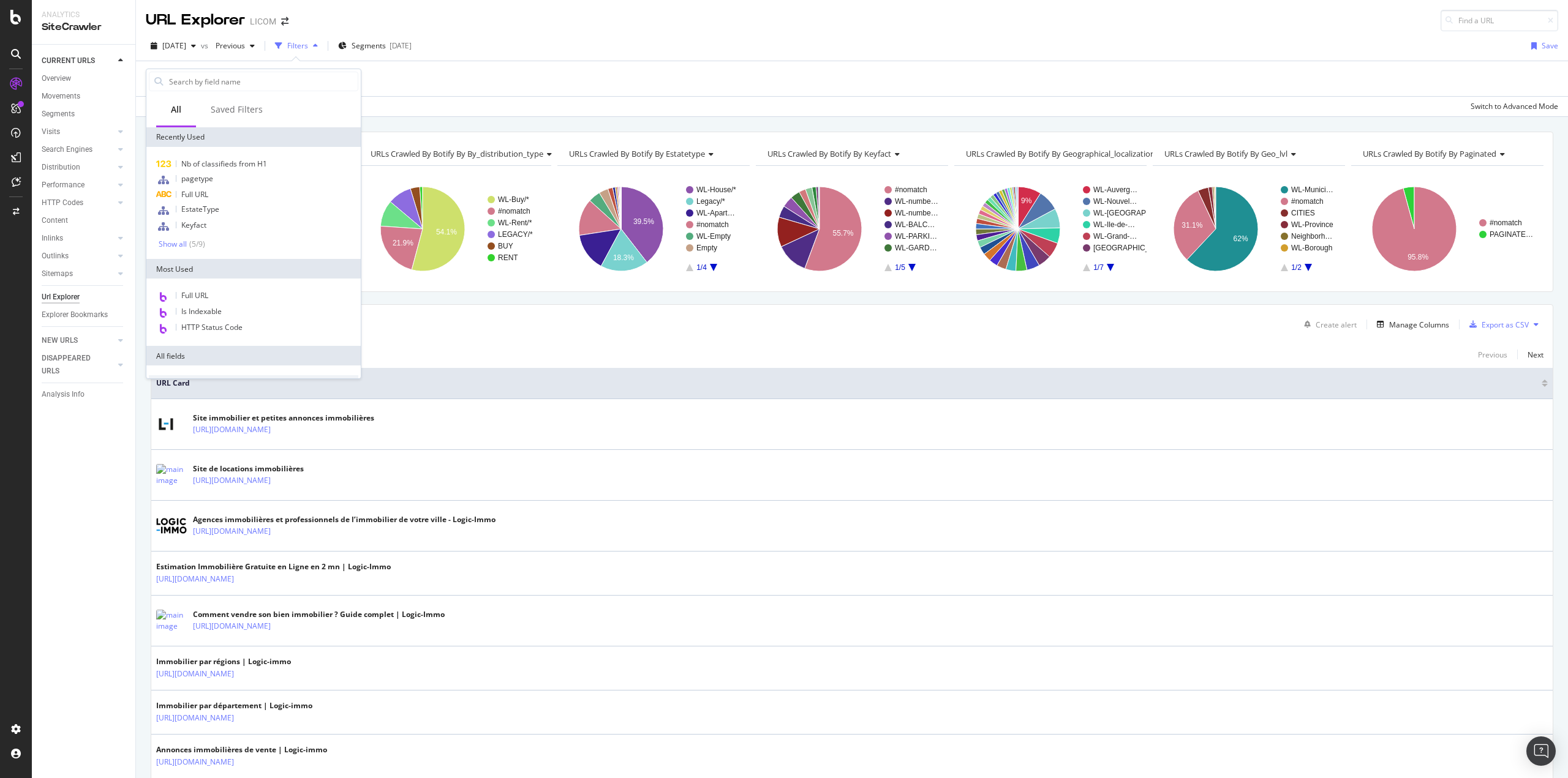
click at [207, 195] on span "Full URL" at bounding box center [194, 194] width 27 height 11
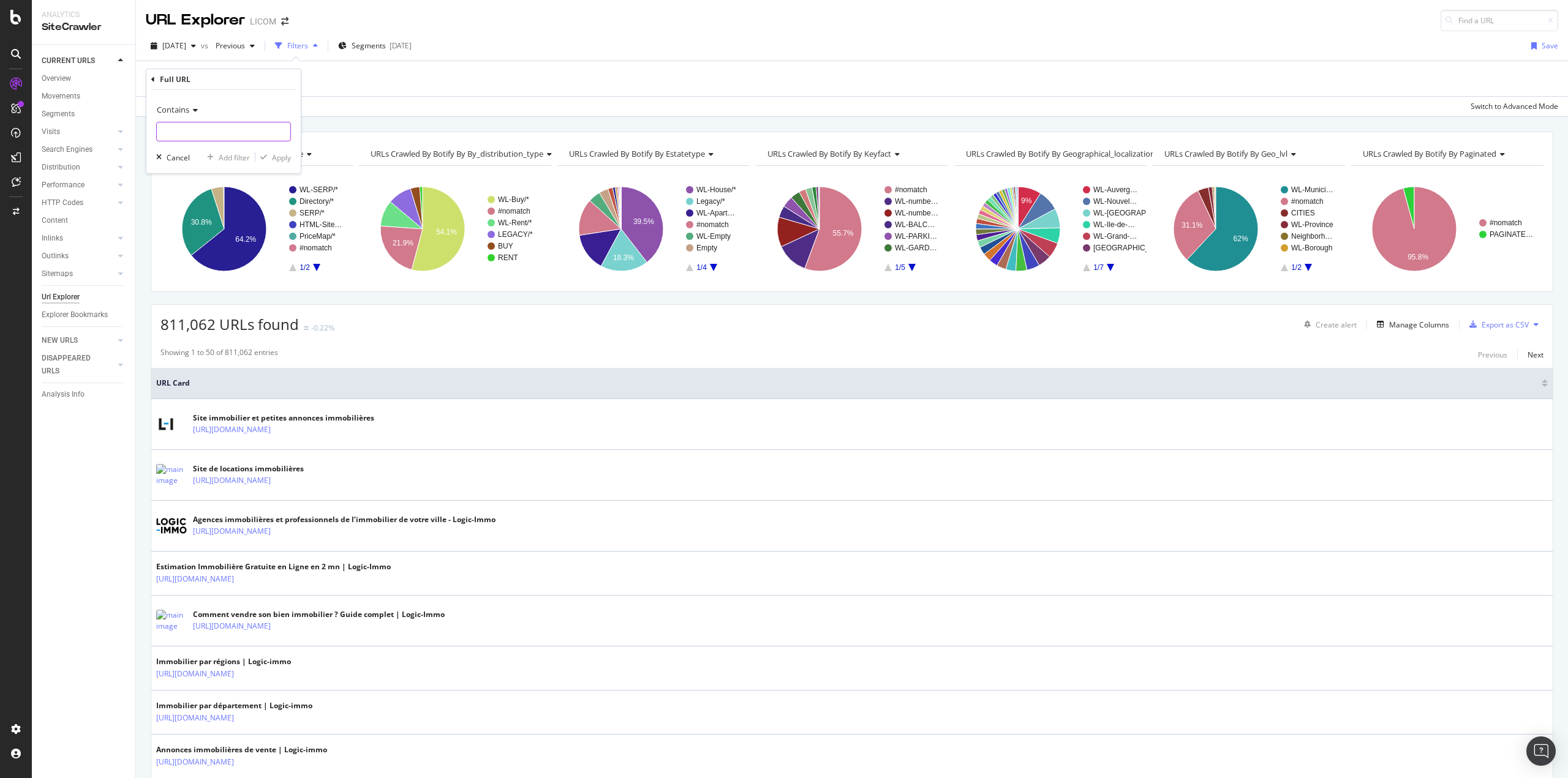
click at [186, 137] on input "text" at bounding box center [223, 132] width 133 height 20
type input "de-ville"
click at [280, 156] on div "Apply" at bounding box center [281, 158] width 19 height 11
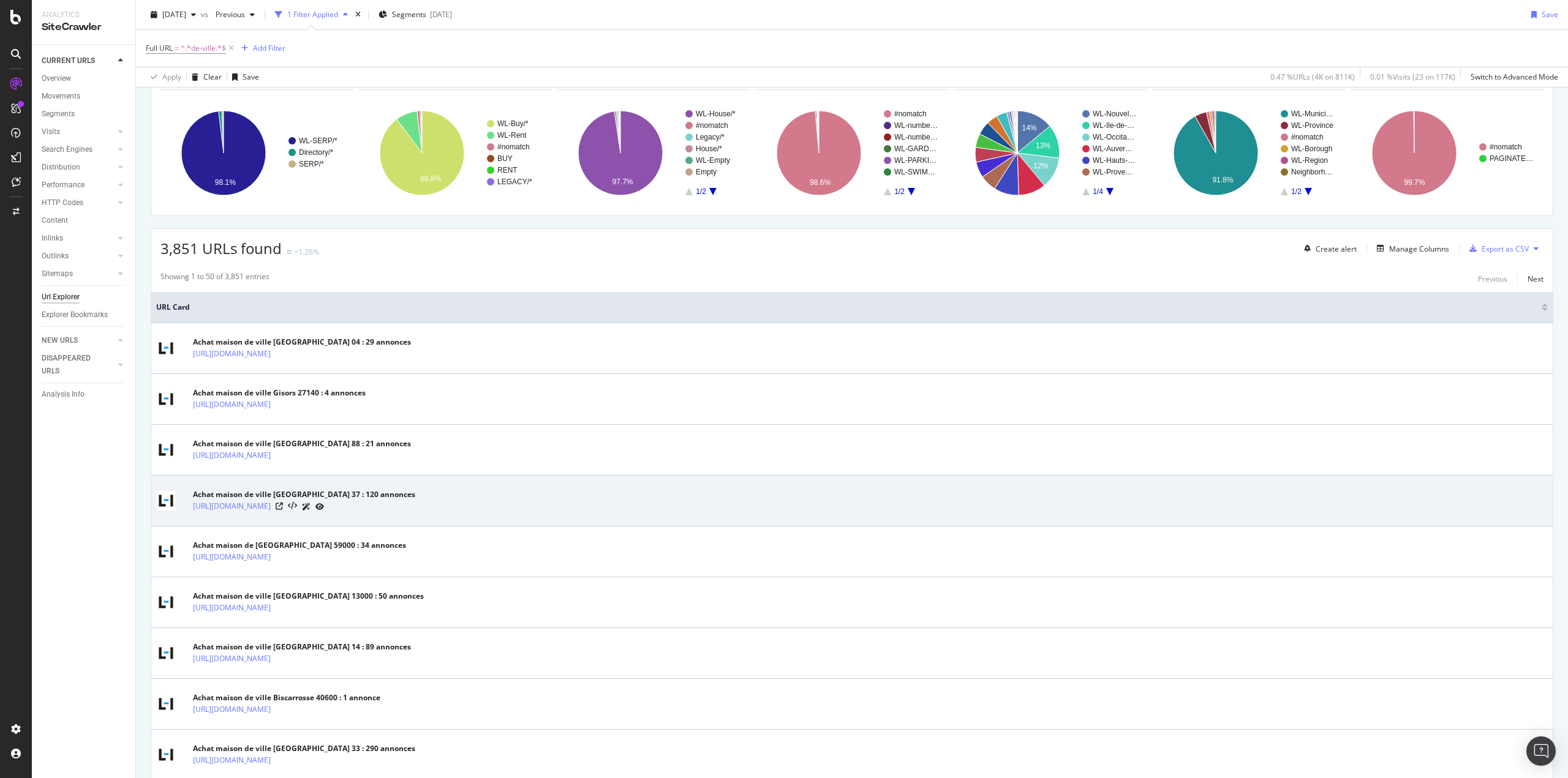
scroll to position [61, 0]
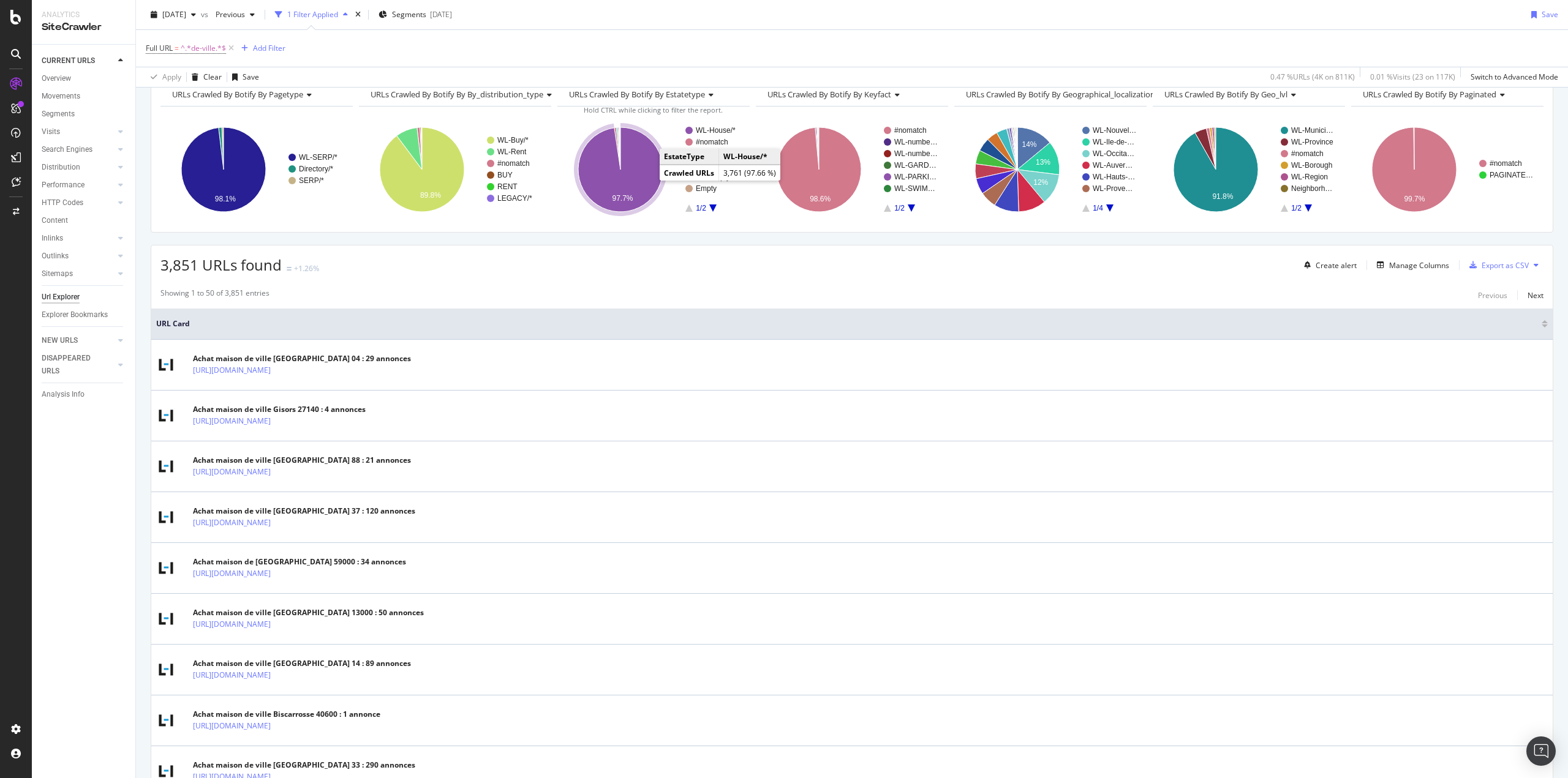
click at [629, 154] on icon "A chart." at bounding box center [620, 169] width 84 height 84
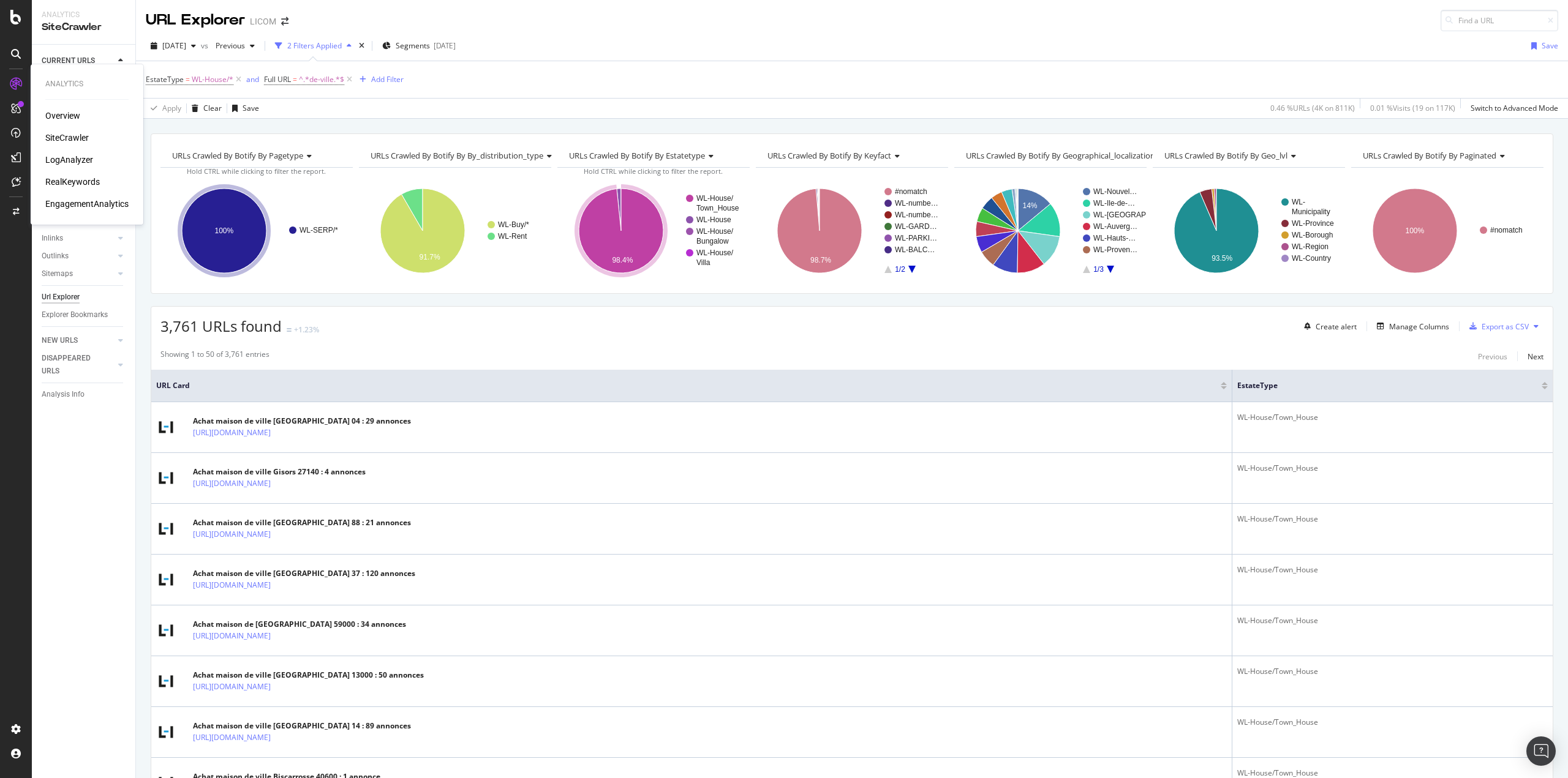
click at [70, 163] on div "LogAnalyzer" at bounding box center [69, 160] width 47 height 12
